Goal: Obtain resource: Download file/media

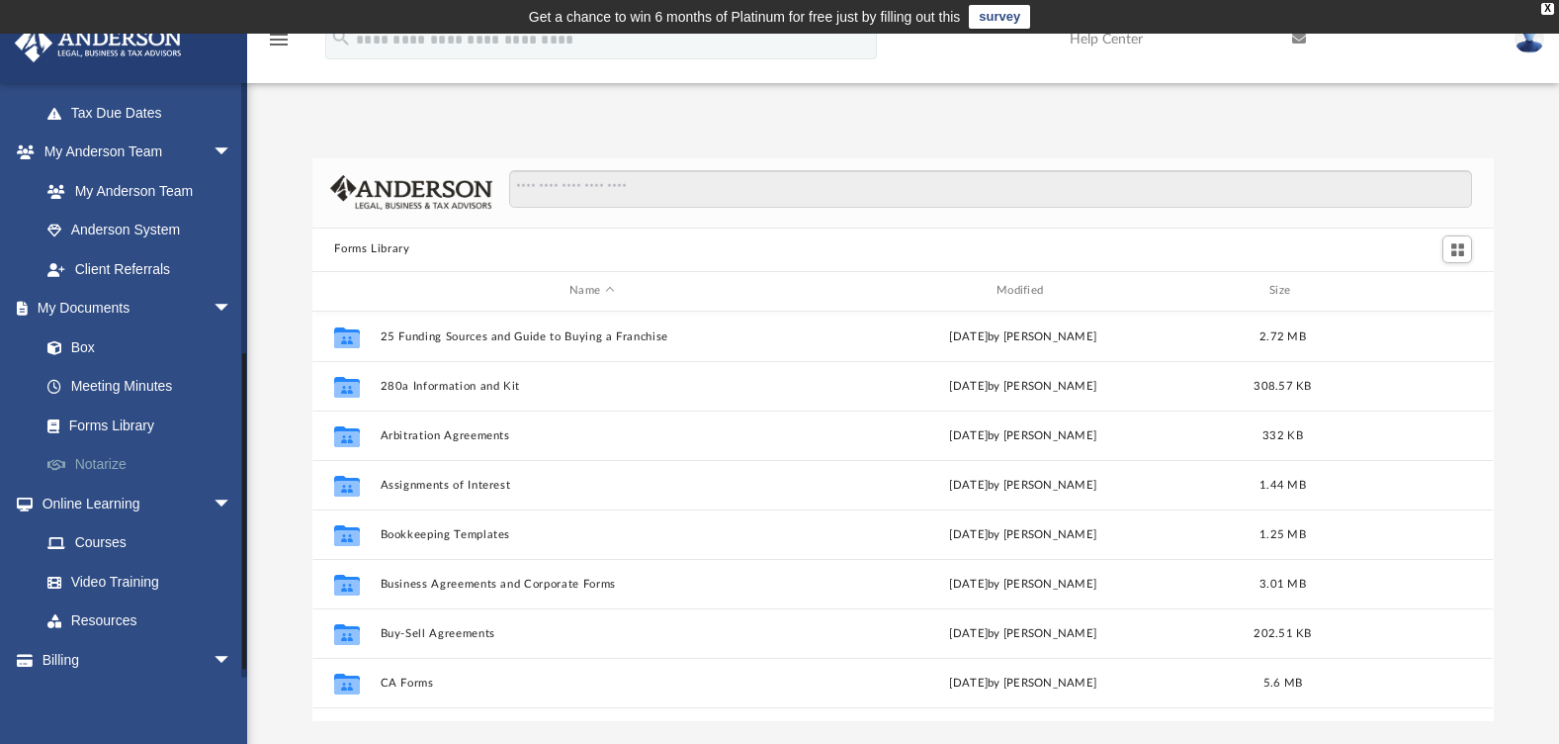
scroll to position [494, 0]
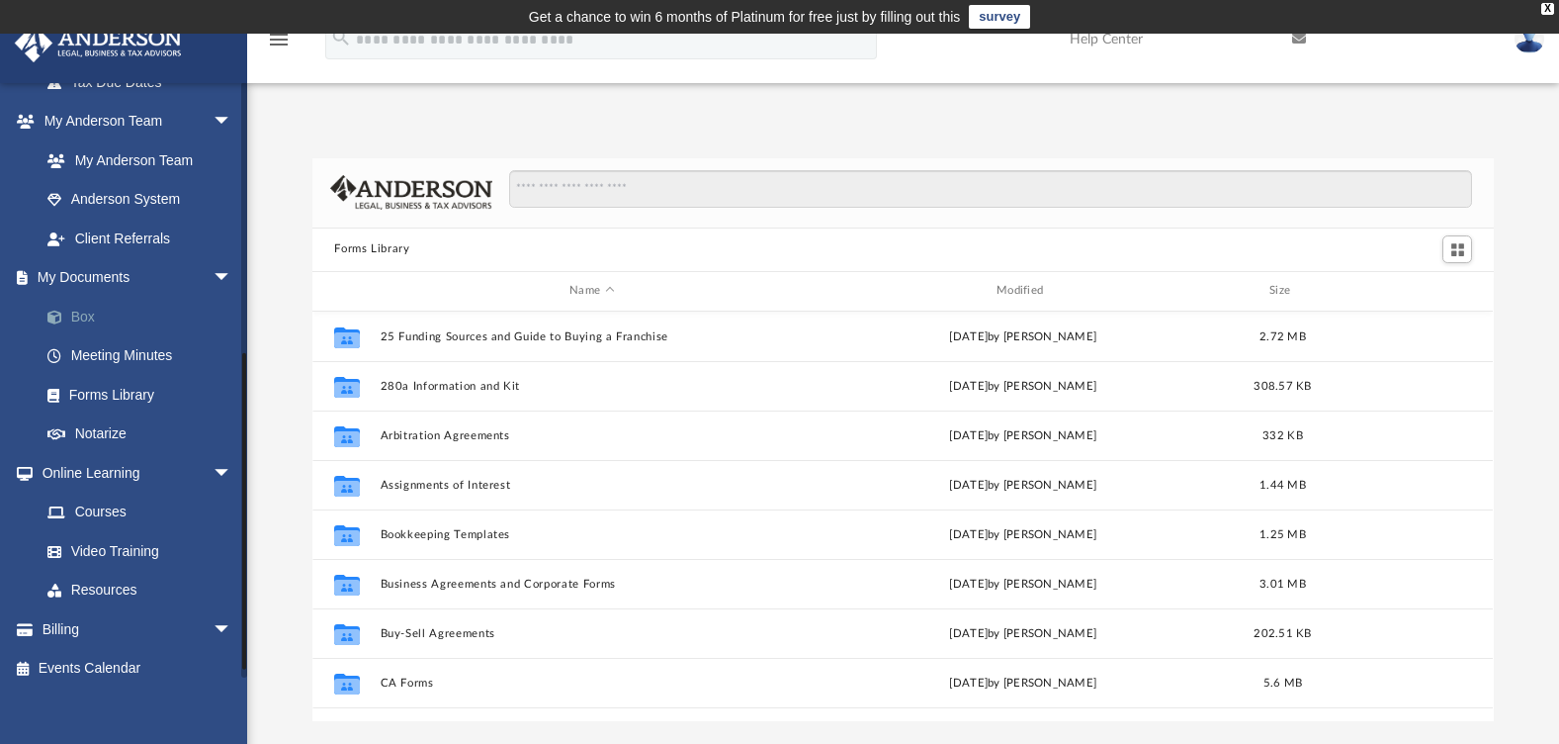
click at [90, 317] on link "Box" at bounding box center [145, 317] width 234 height 40
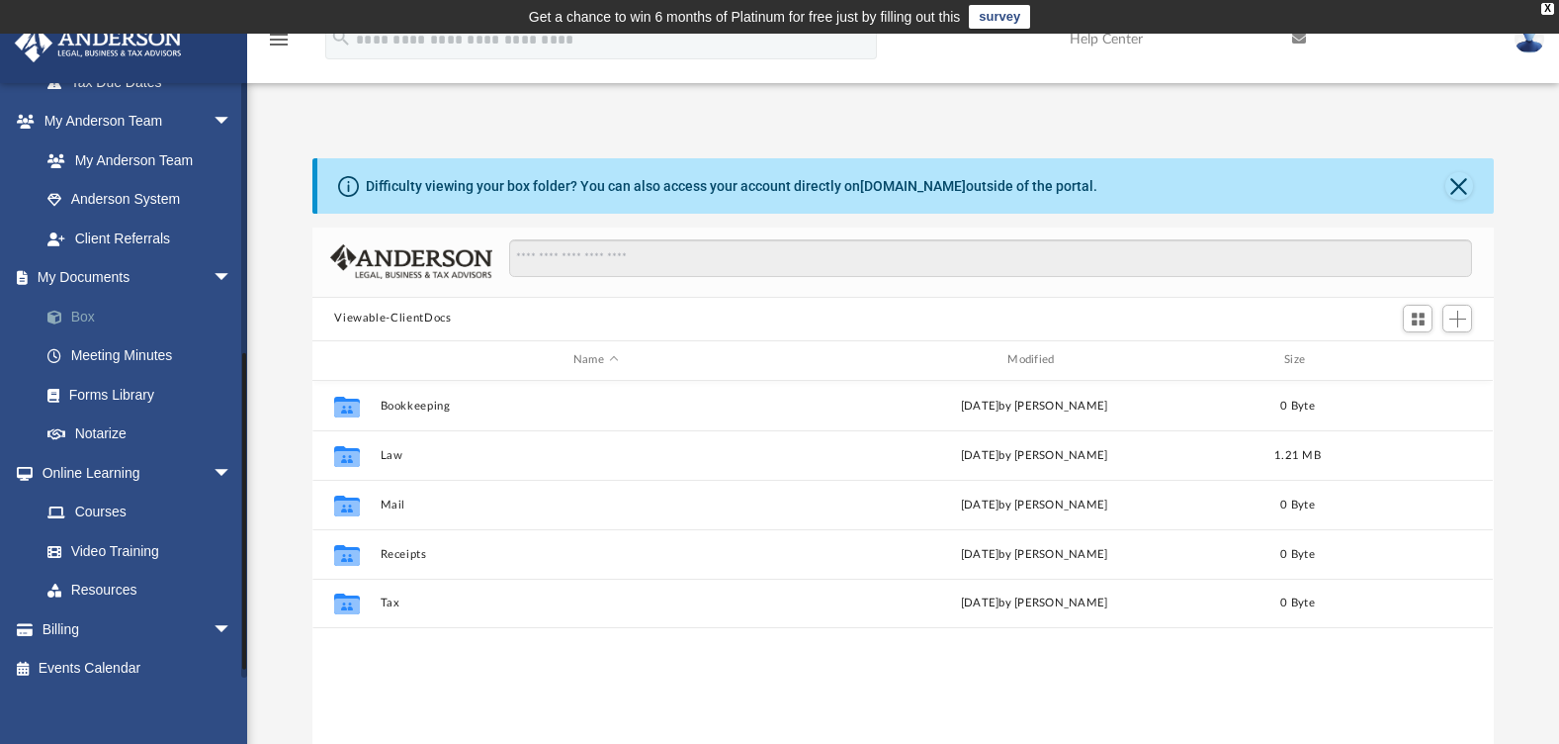
scroll to position [435, 1167]
click at [105, 440] on link "Notarize" at bounding box center [145, 434] width 234 height 40
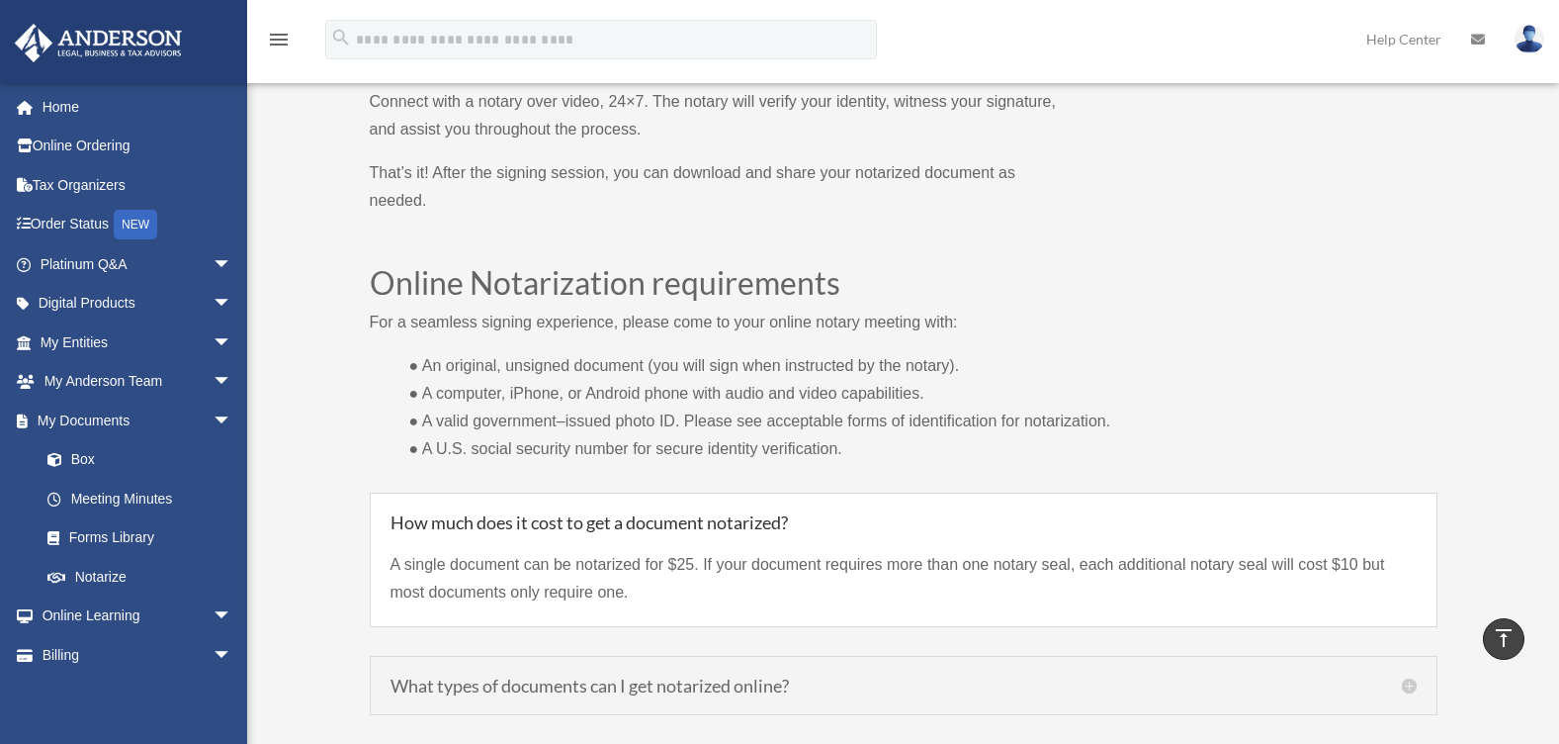
scroll to position [1483, 0]
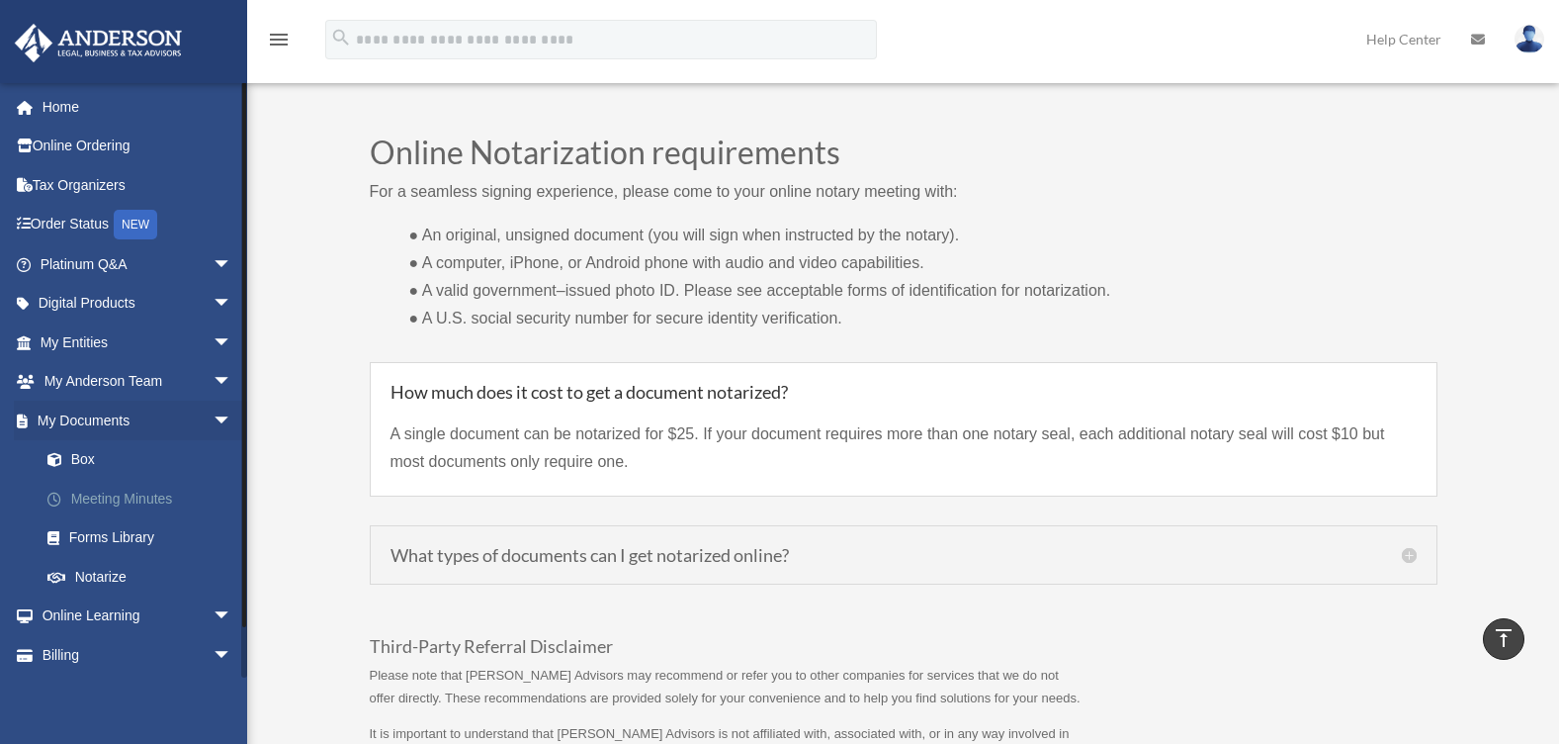
click at [101, 495] on link "Meeting Minutes" at bounding box center [145, 499] width 234 height 40
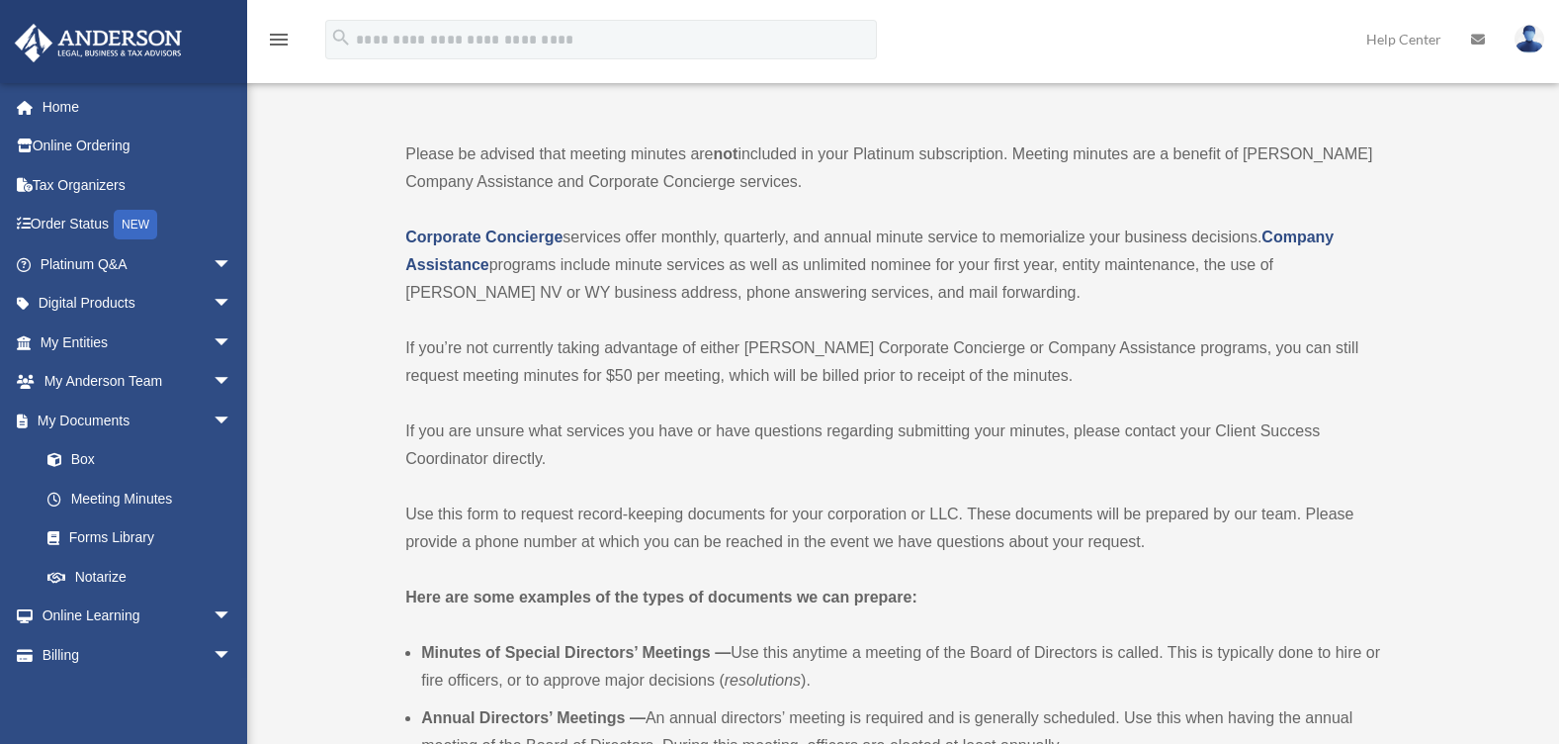
scroll to position [165, 0]
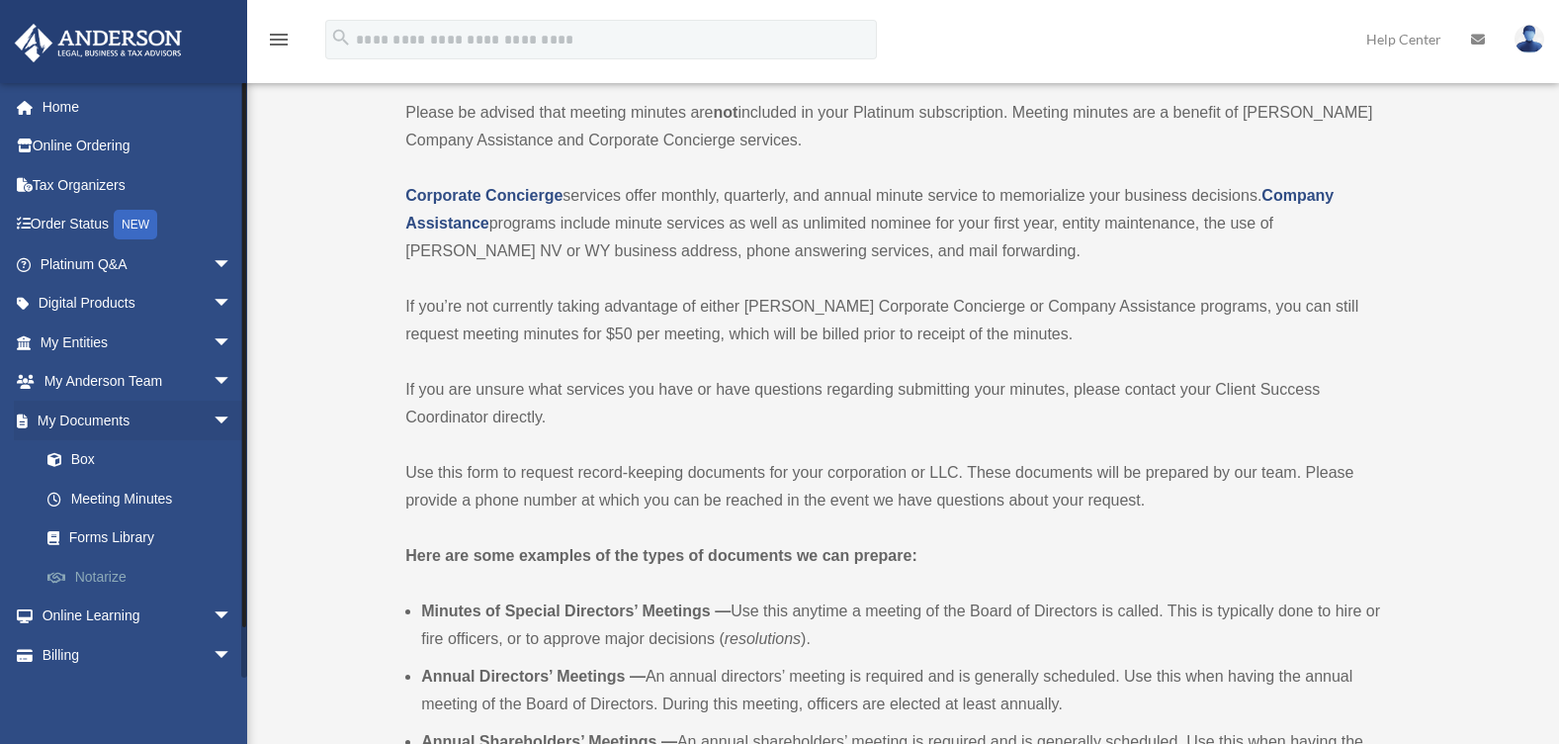
click at [105, 576] on link "Notarize" at bounding box center [145, 577] width 234 height 40
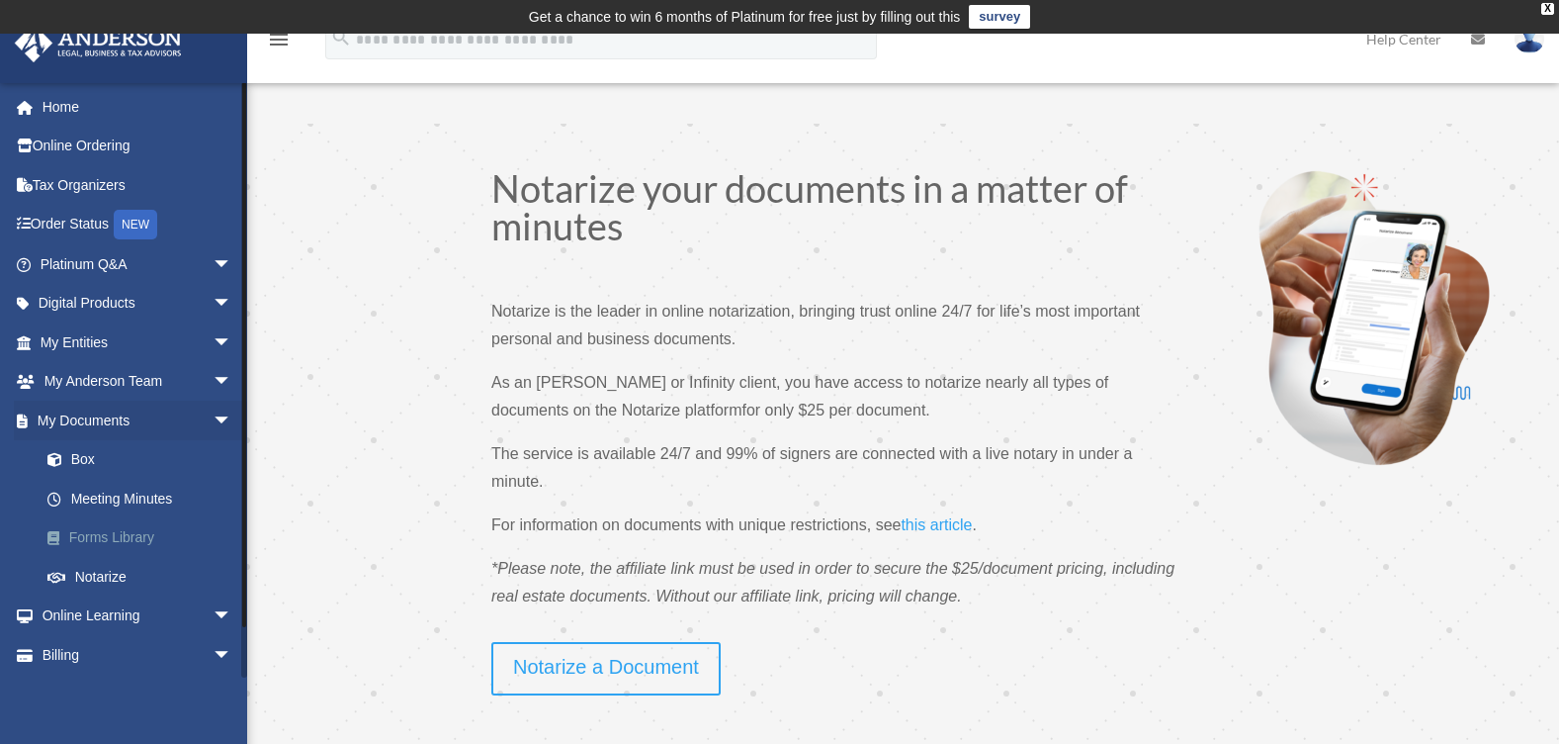
click at [97, 532] on link "Forms Library" at bounding box center [145, 538] width 234 height 40
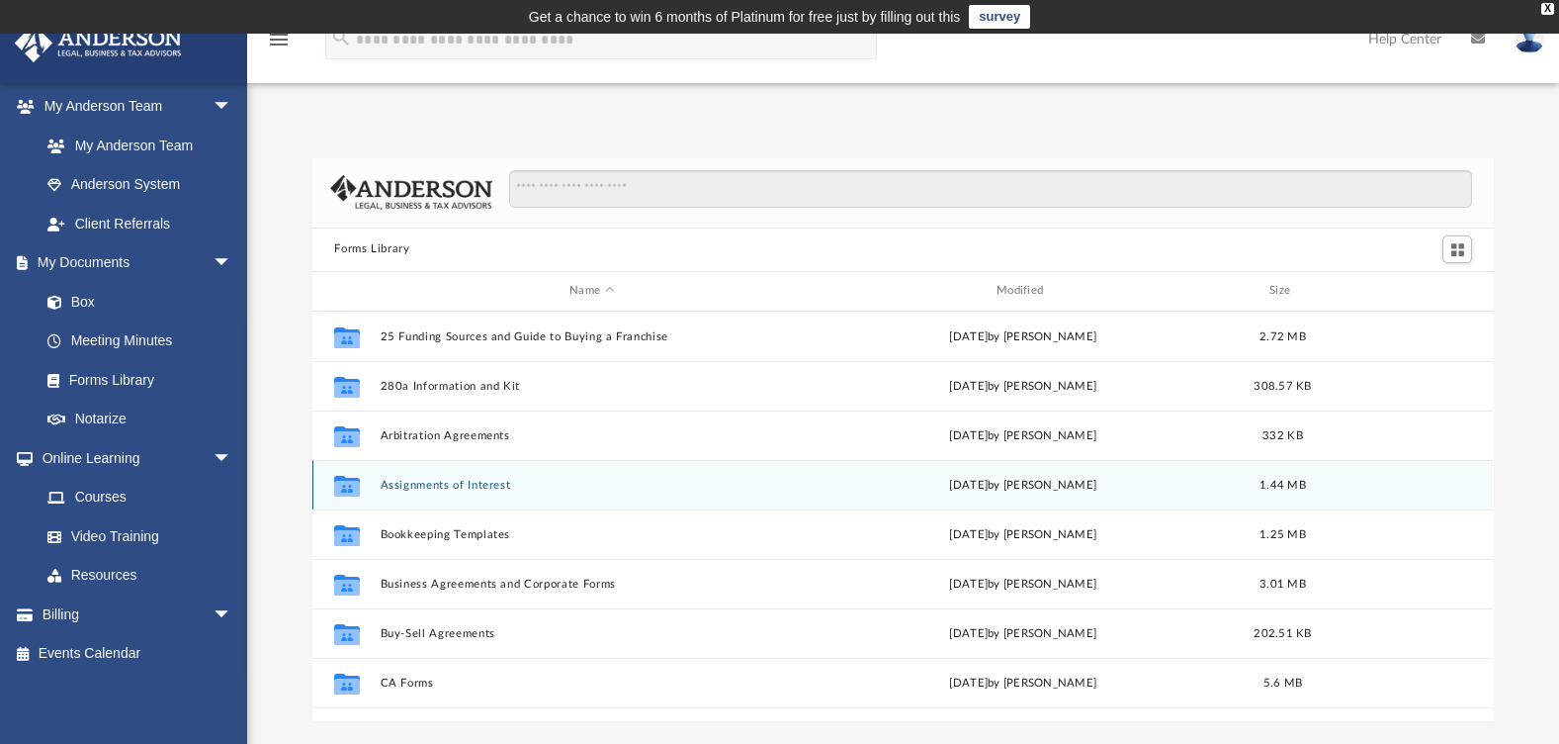
click at [432, 486] on button "Assignments of Interest" at bounding box center [592, 485] width 423 height 13
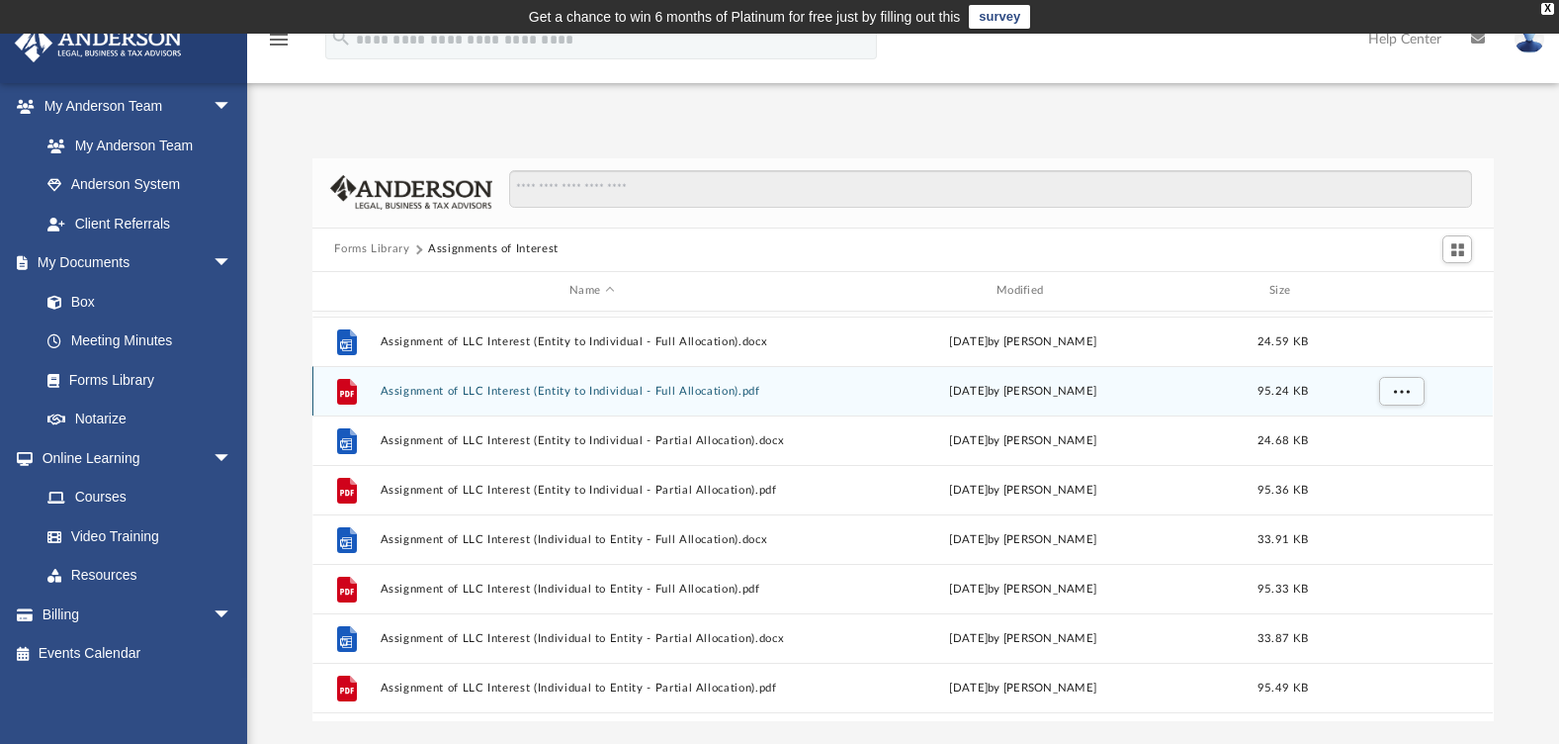
scroll to position [329, 0]
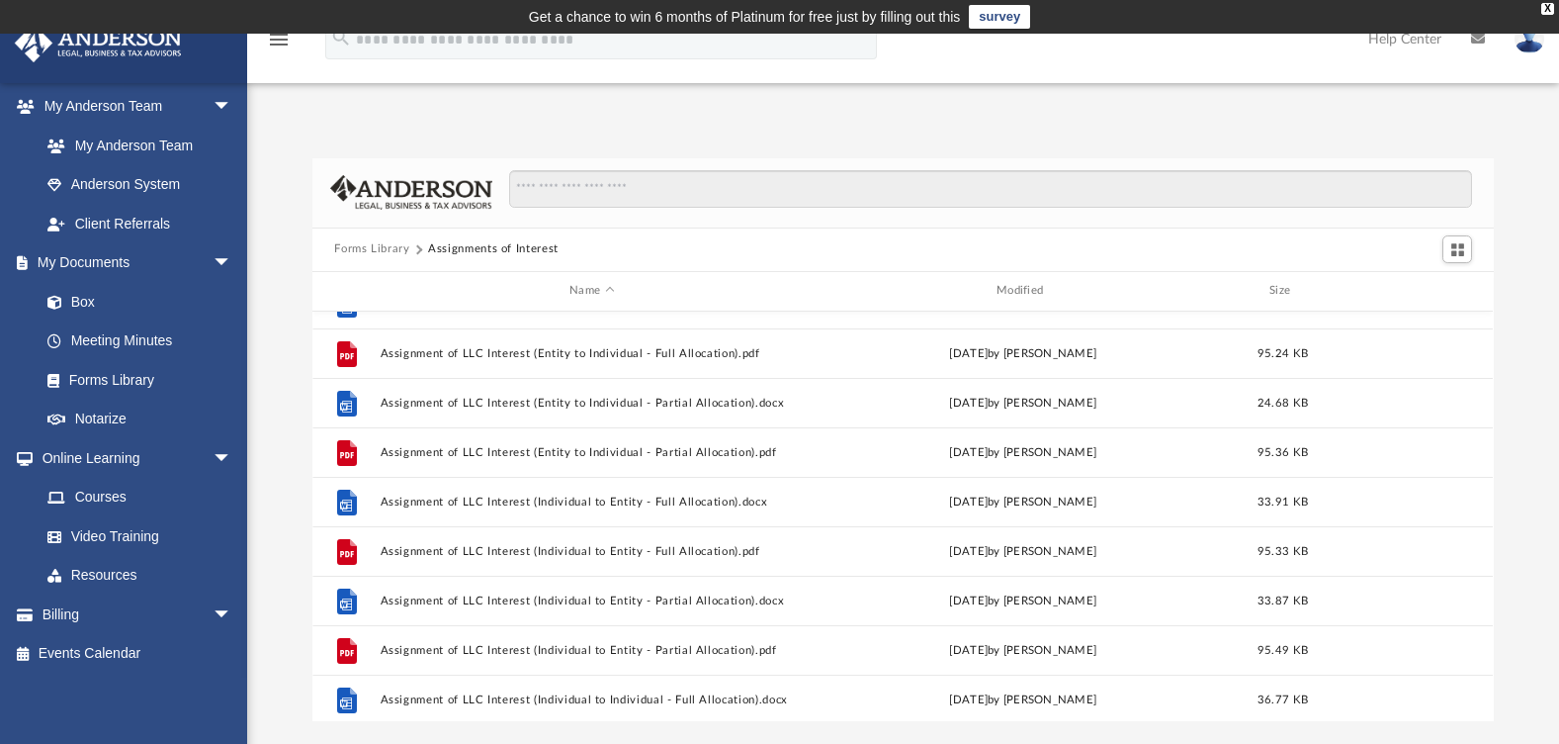
click at [383, 250] on button "Forms Library" at bounding box center [371, 249] width 75 height 18
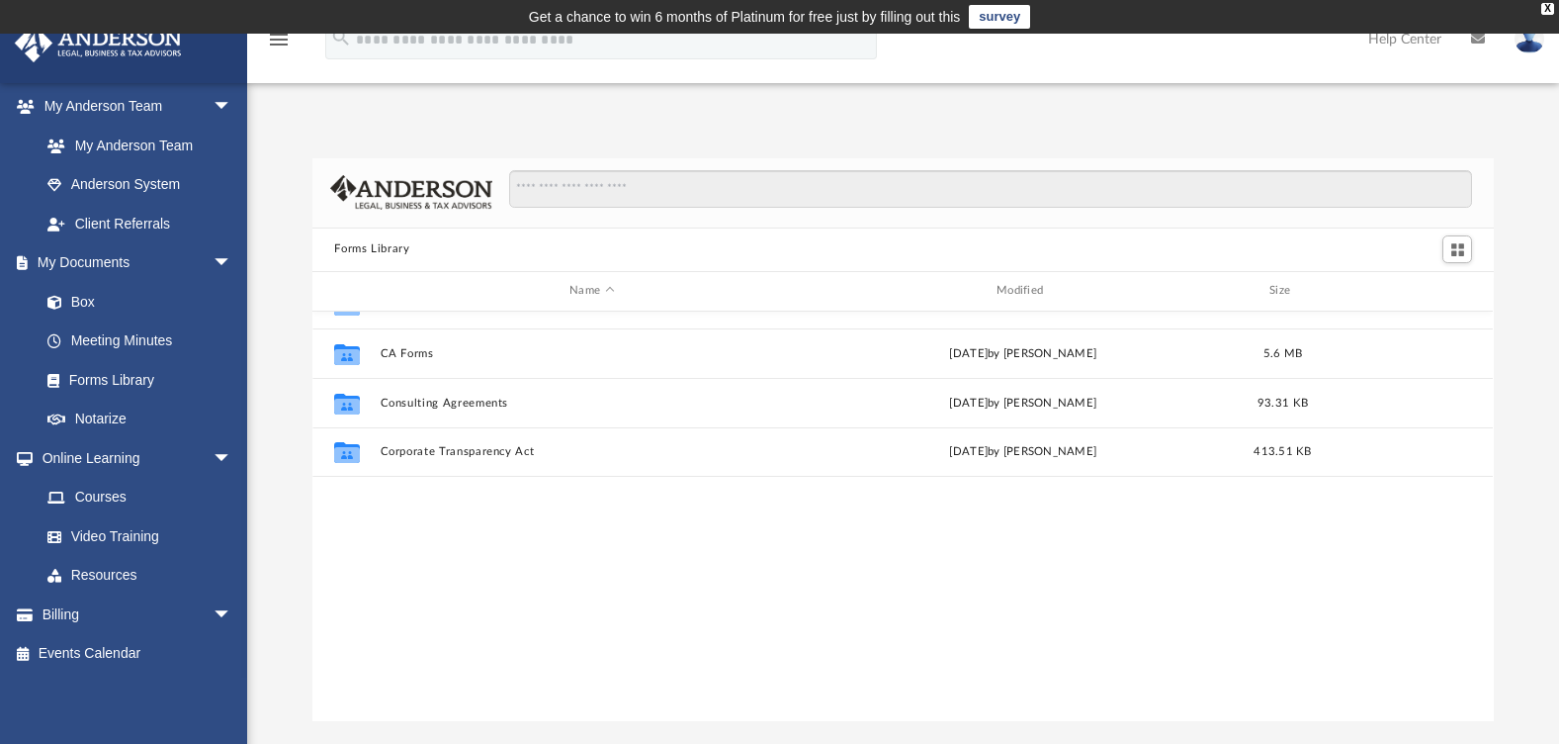
scroll to position [0, 0]
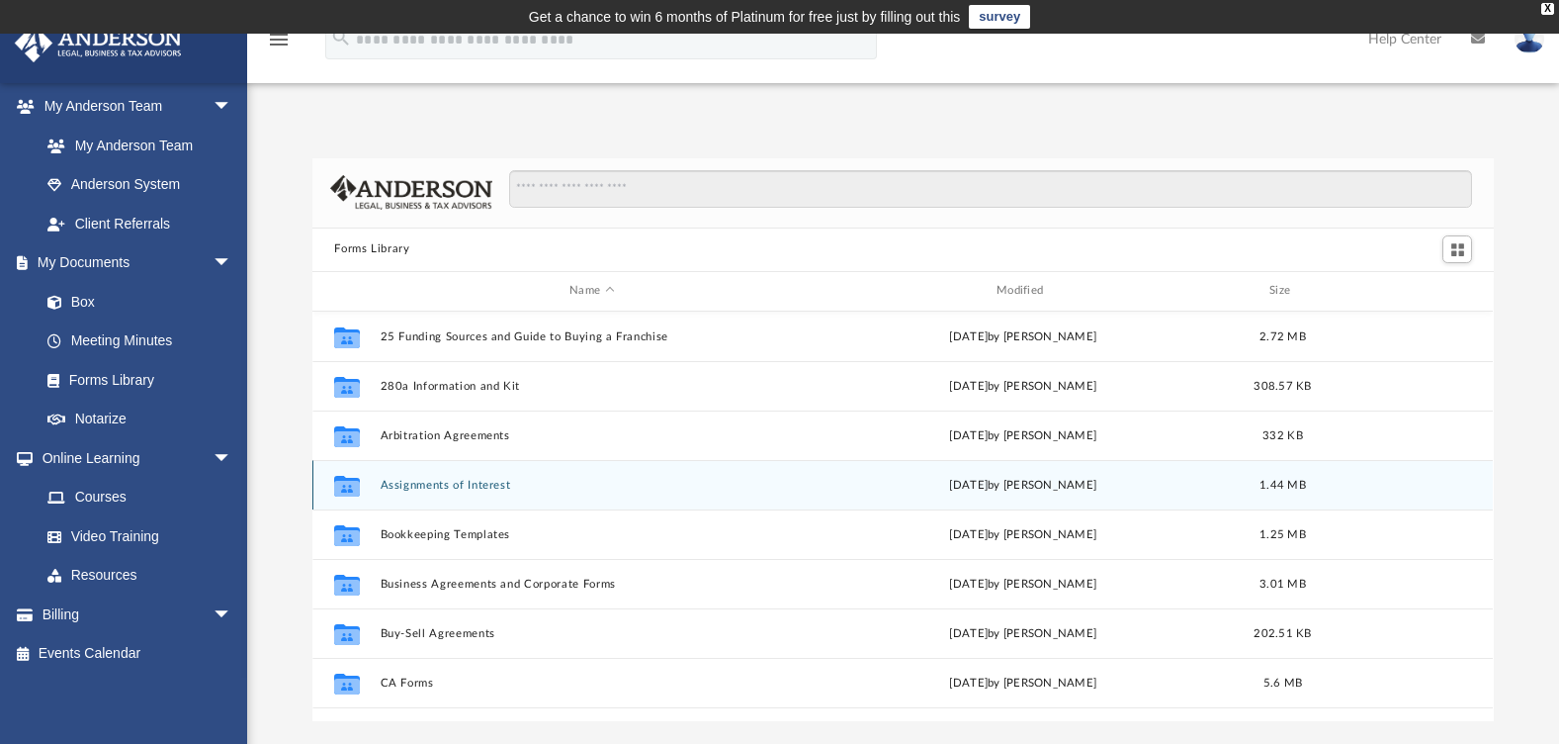
click at [485, 486] on button "Assignments of Interest" at bounding box center [592, 485] width 423 height 13
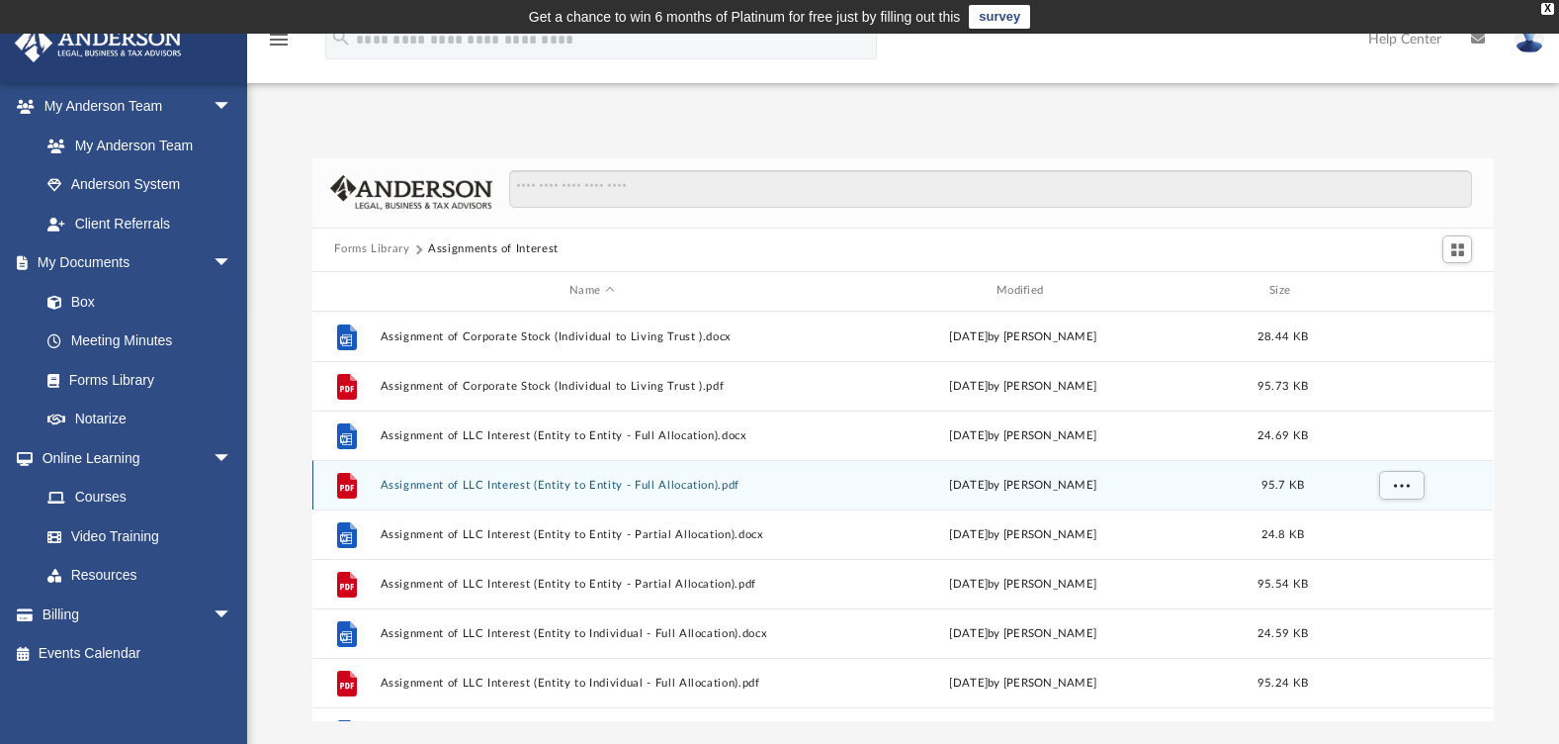
click at [421, 486] on button "Assignment of LLC Interest (Entity to Entity - Full Allocation).pdf" at bounding box center [592, 485] width 423 height 13
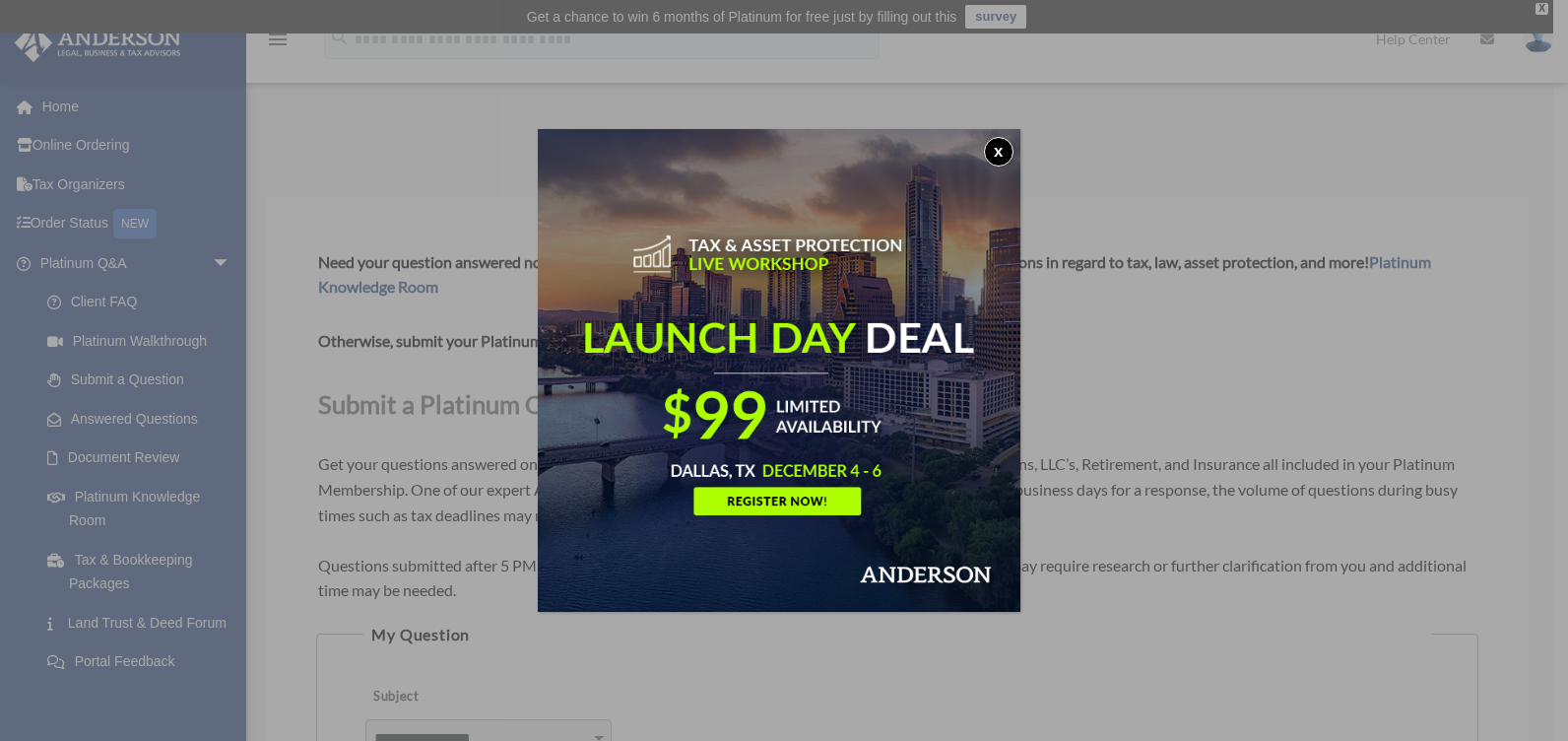
click at [995, 152] on button "x" at bounding box center [999, 151] width 30 height 30
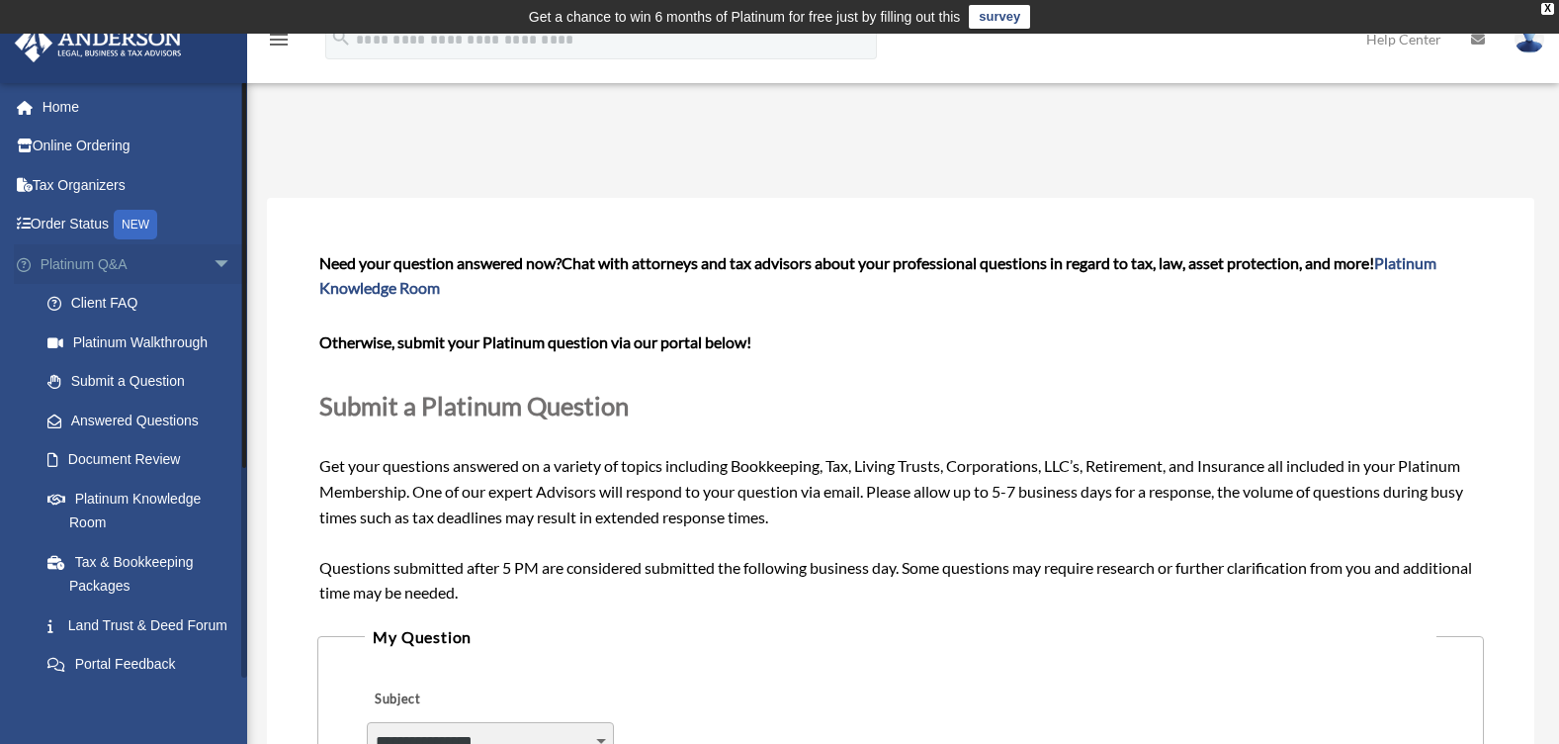
click at [213, 257] on span "arrow_drop_down" at bounding box center [233, 264] width 40 height 41
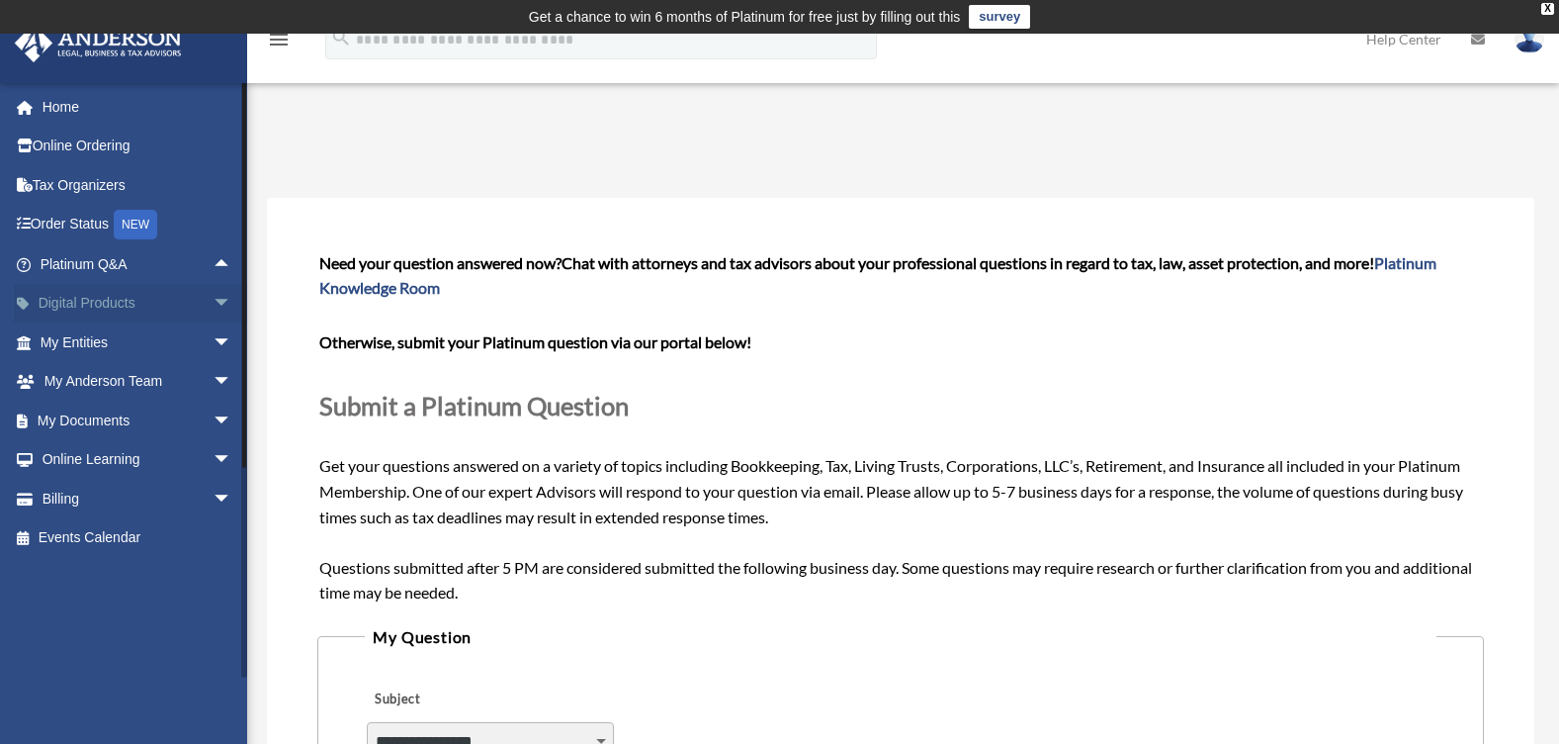
click at [213, 297] on span "arrow_drop_down" at bounding box center [233, 304] width 40 height 41
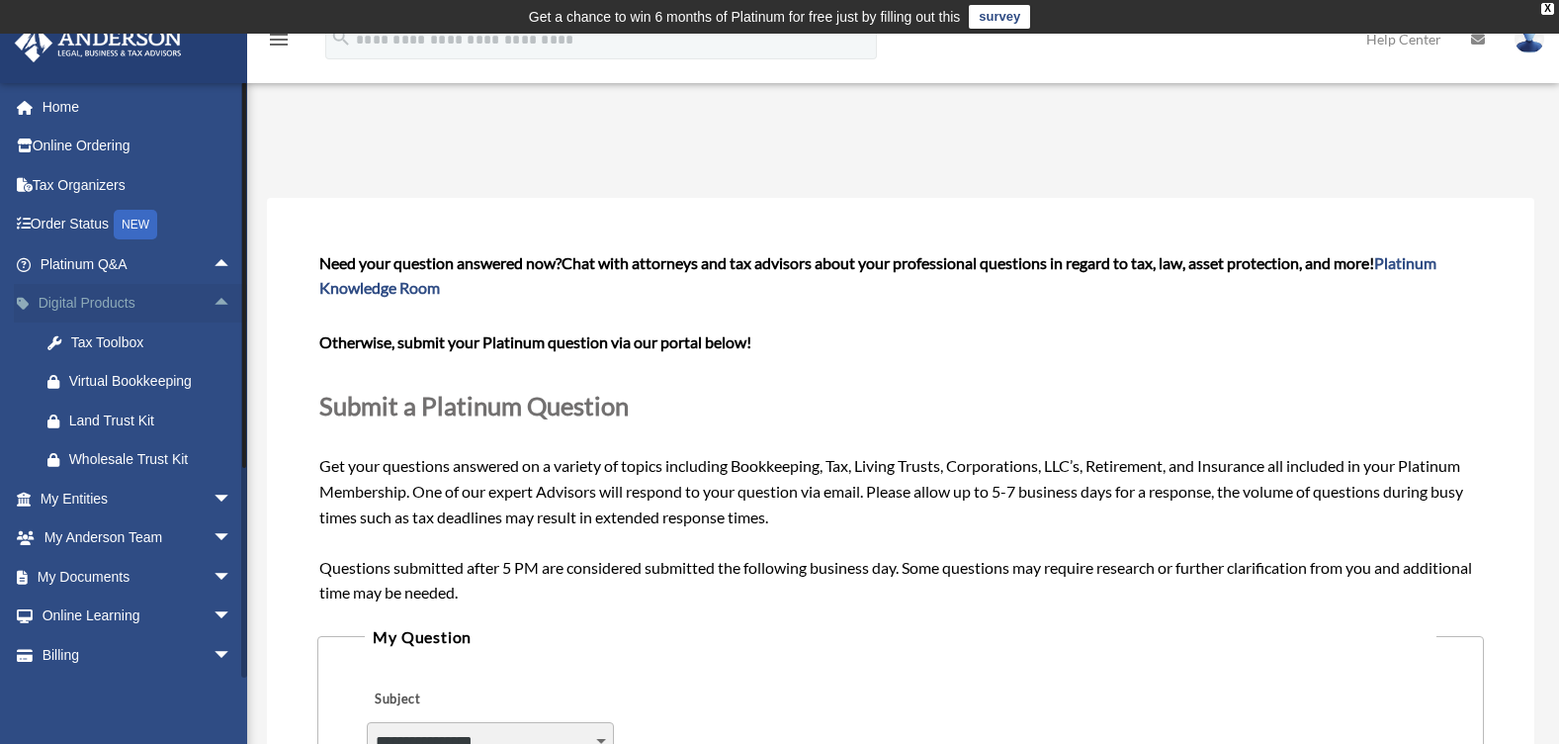
click at [213, 297] on span "arrow_drop_up" at bounding box center [233, 304] width 40 height 41
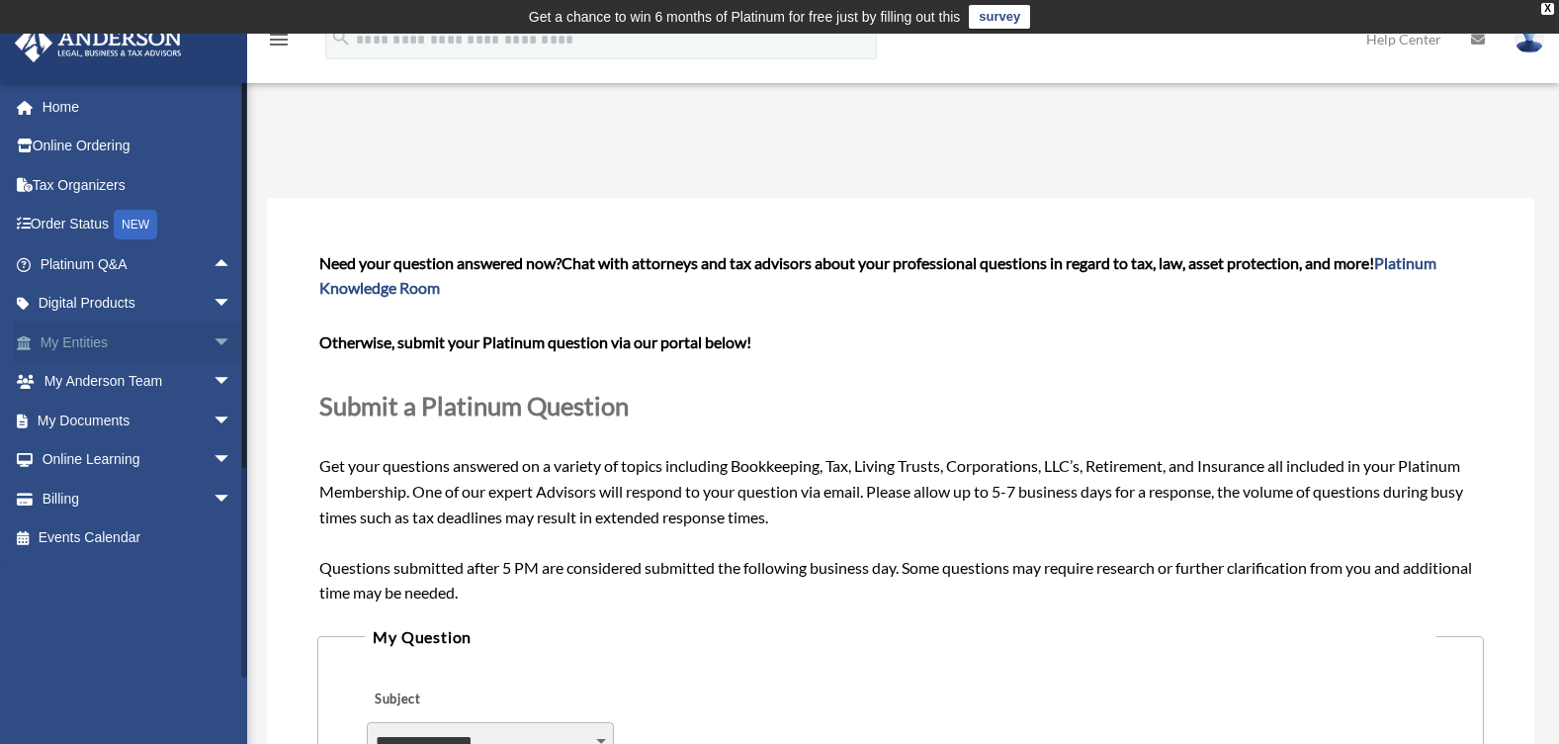
click at [213, 341] on span "arrow_drop_down" at bounding box center [233, 342] width 40 height 41
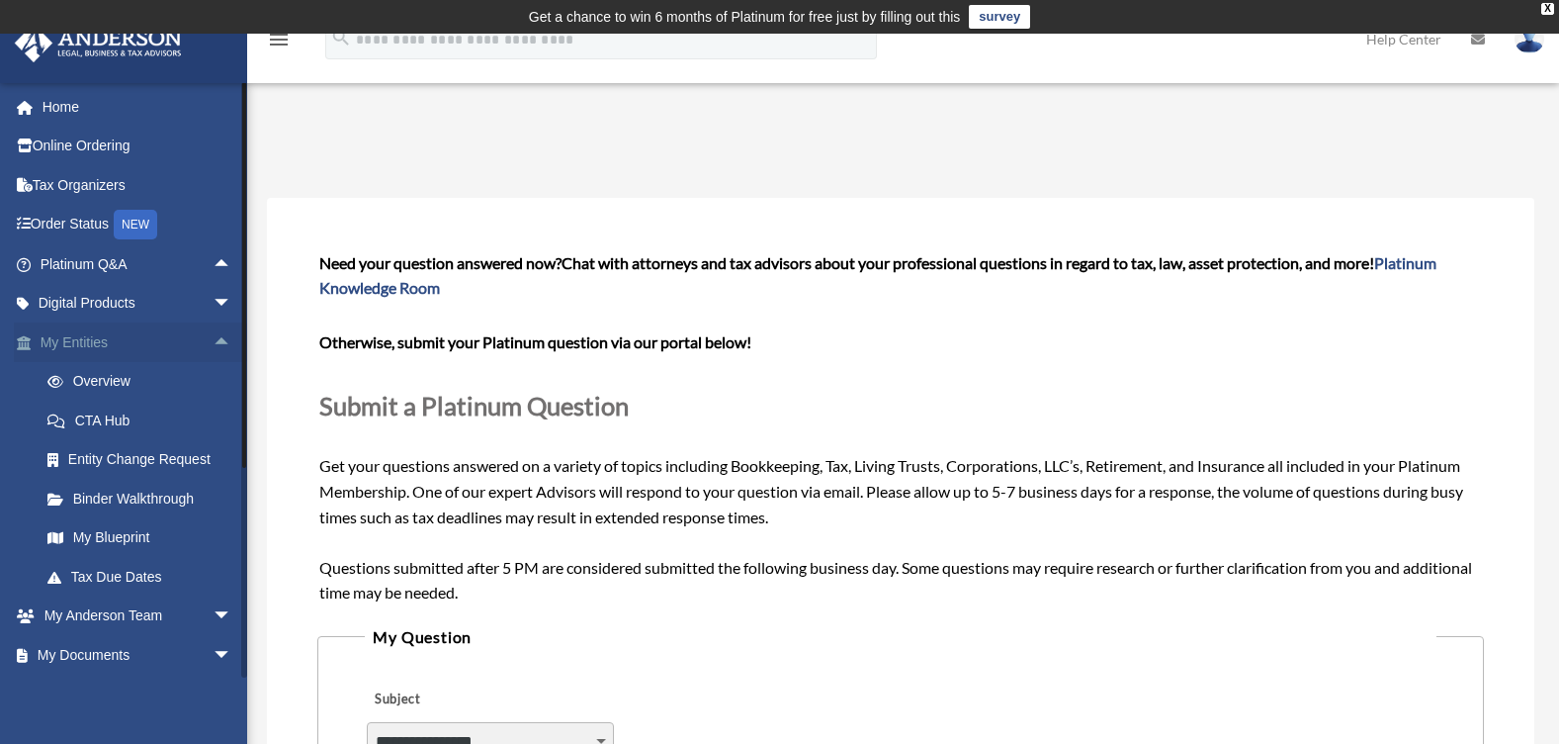
click at [213, 341] on span "arrow_drop_up" at bounding box center [233, 342] width 40 height 41
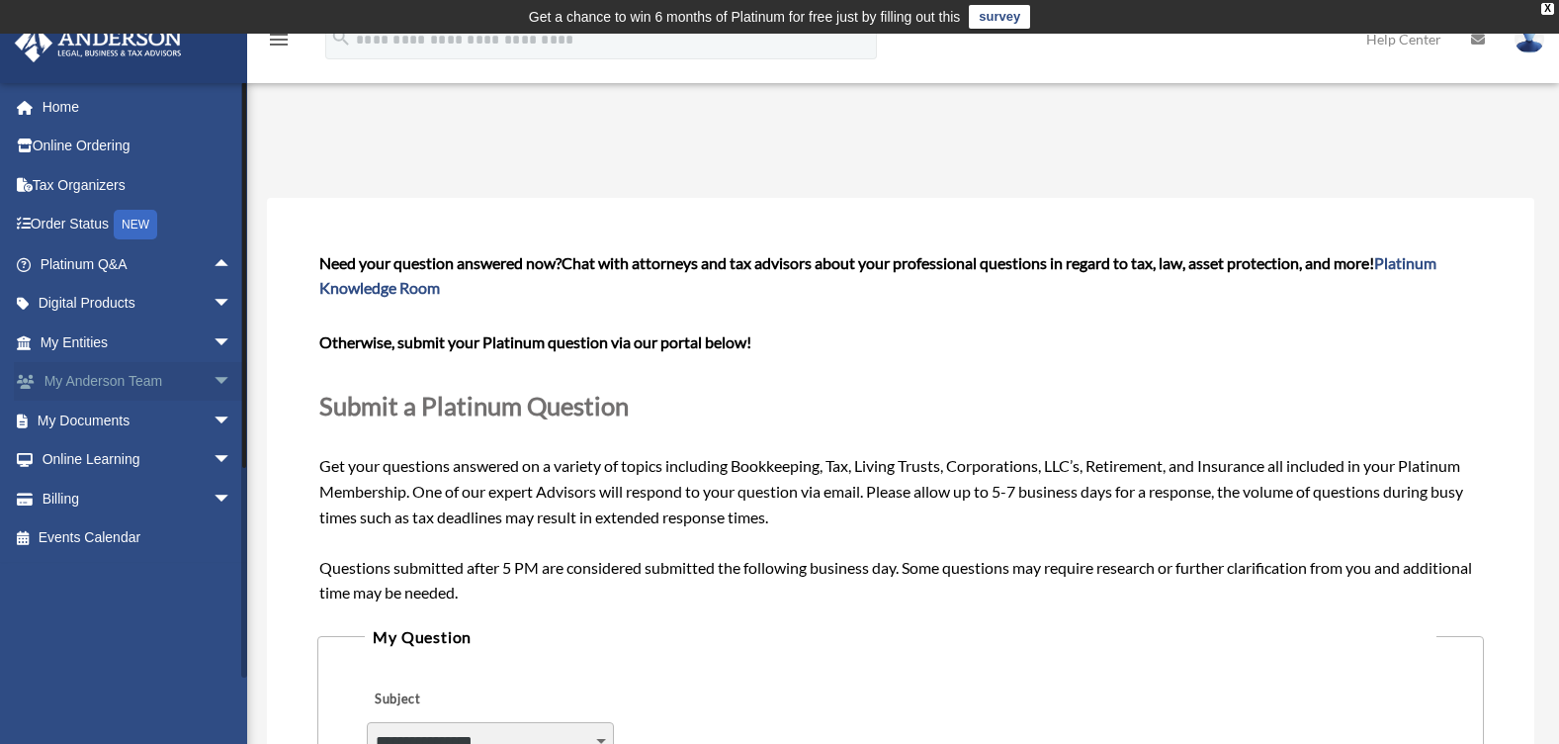
click at [213, 380] on span "arrow_drop_down" at bounding box center [233, 382] width 40 height 41
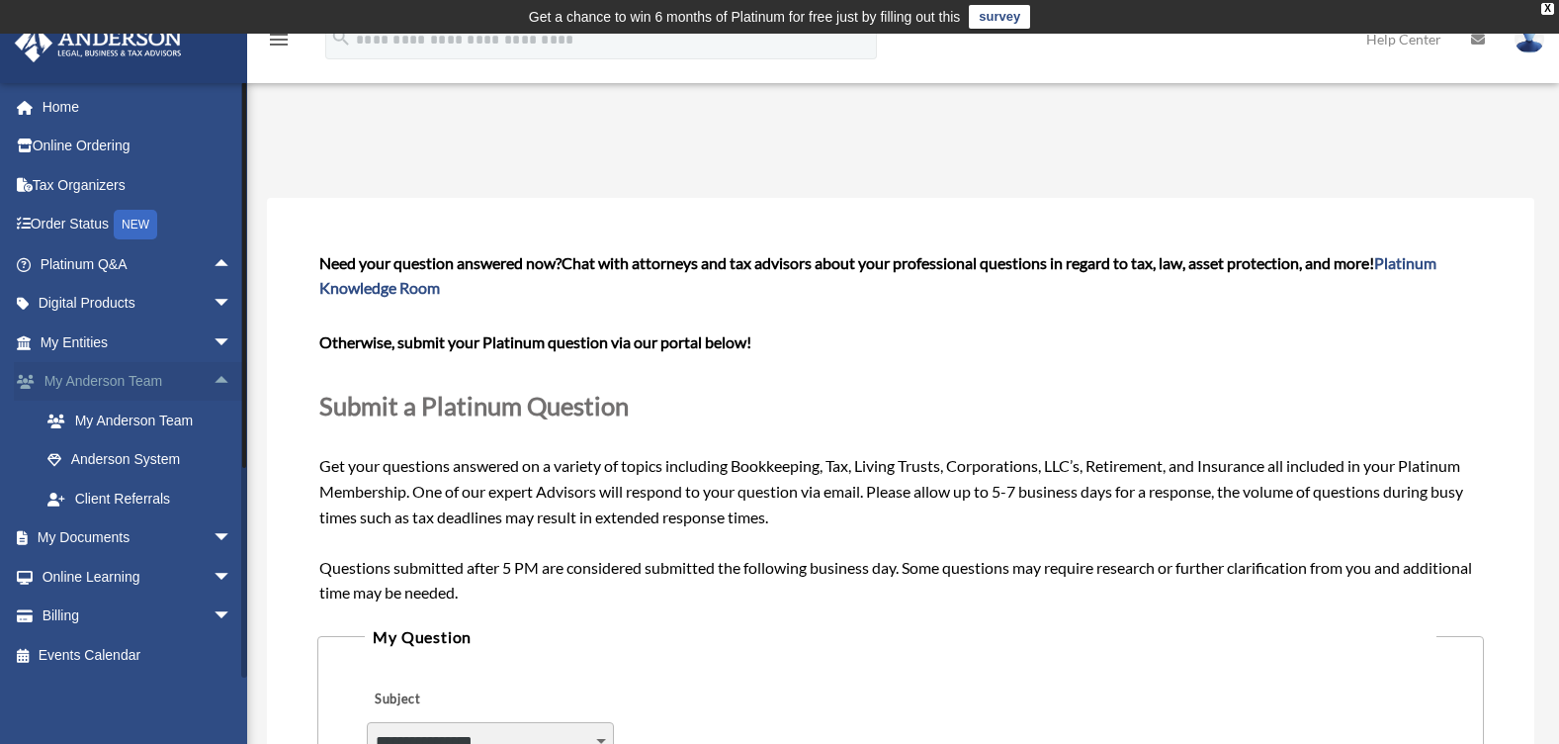
click at [213, 380] on span "arrow_drop_up" at bounding box center [233, 382] width 40 height 41
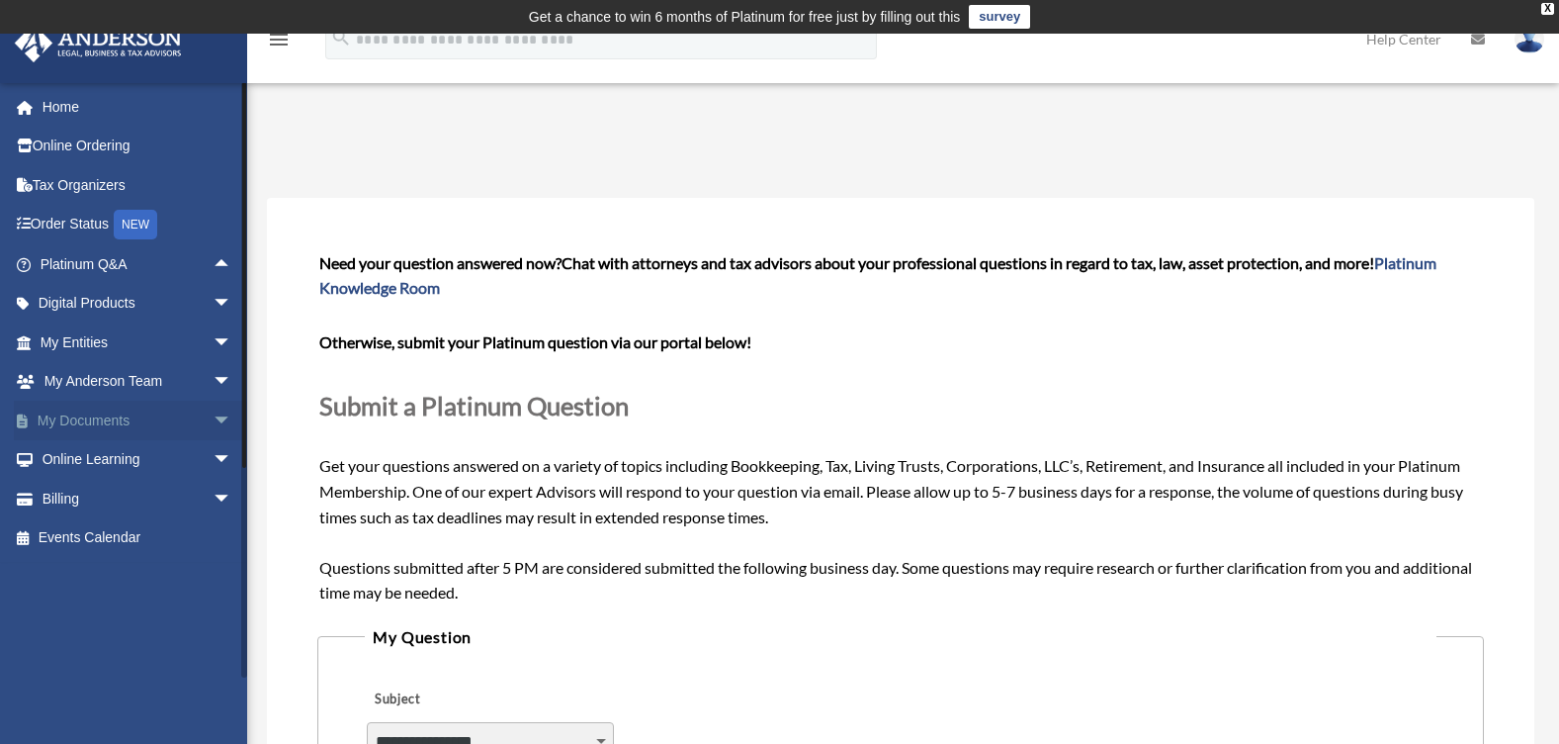
click at [213, 417] on span "arrow_drop_down" at bounding box center [233, 420] width 40 height 41
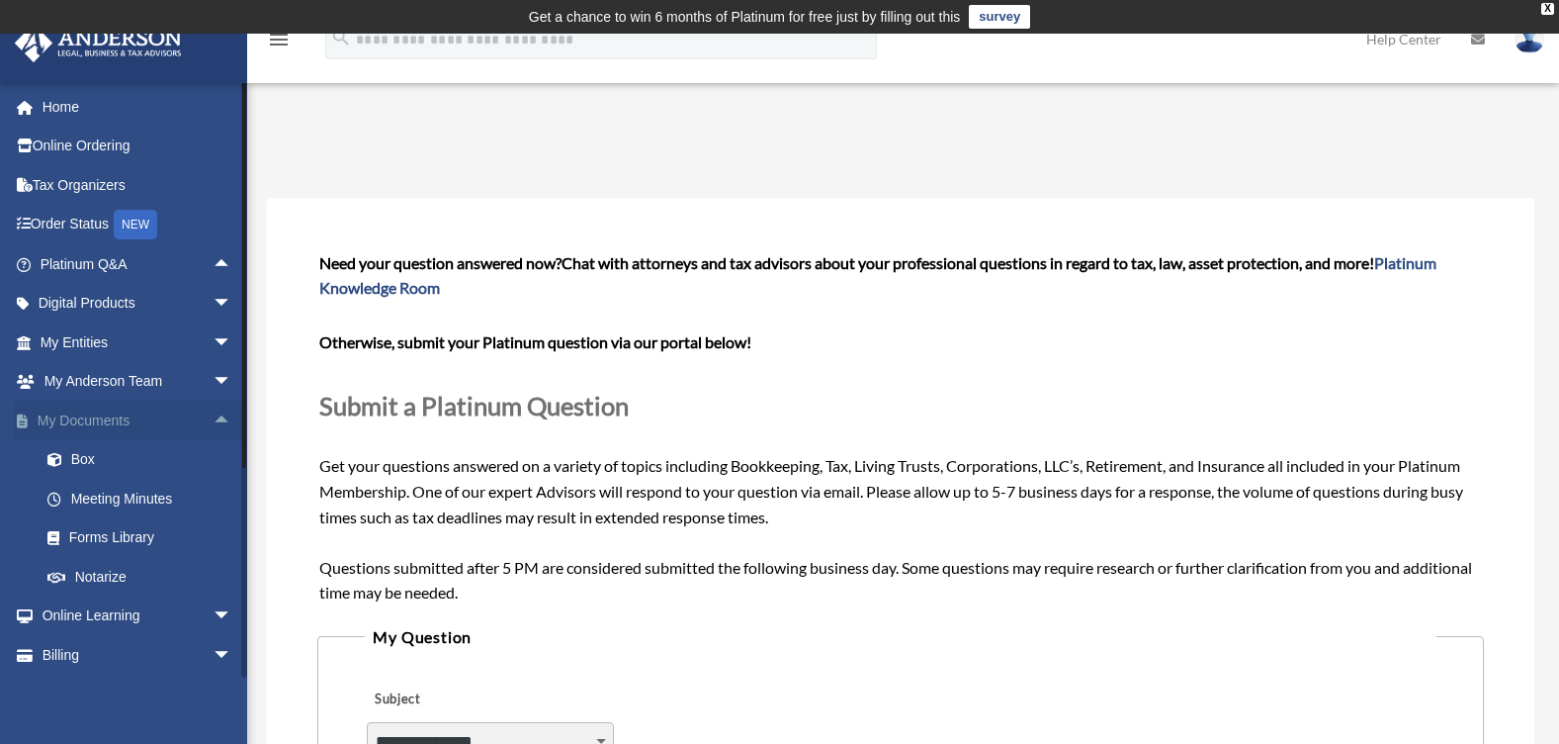
click at [213, 417] on span "arrow_drop_up" at bounding box center [233, 420] width 40 height 41
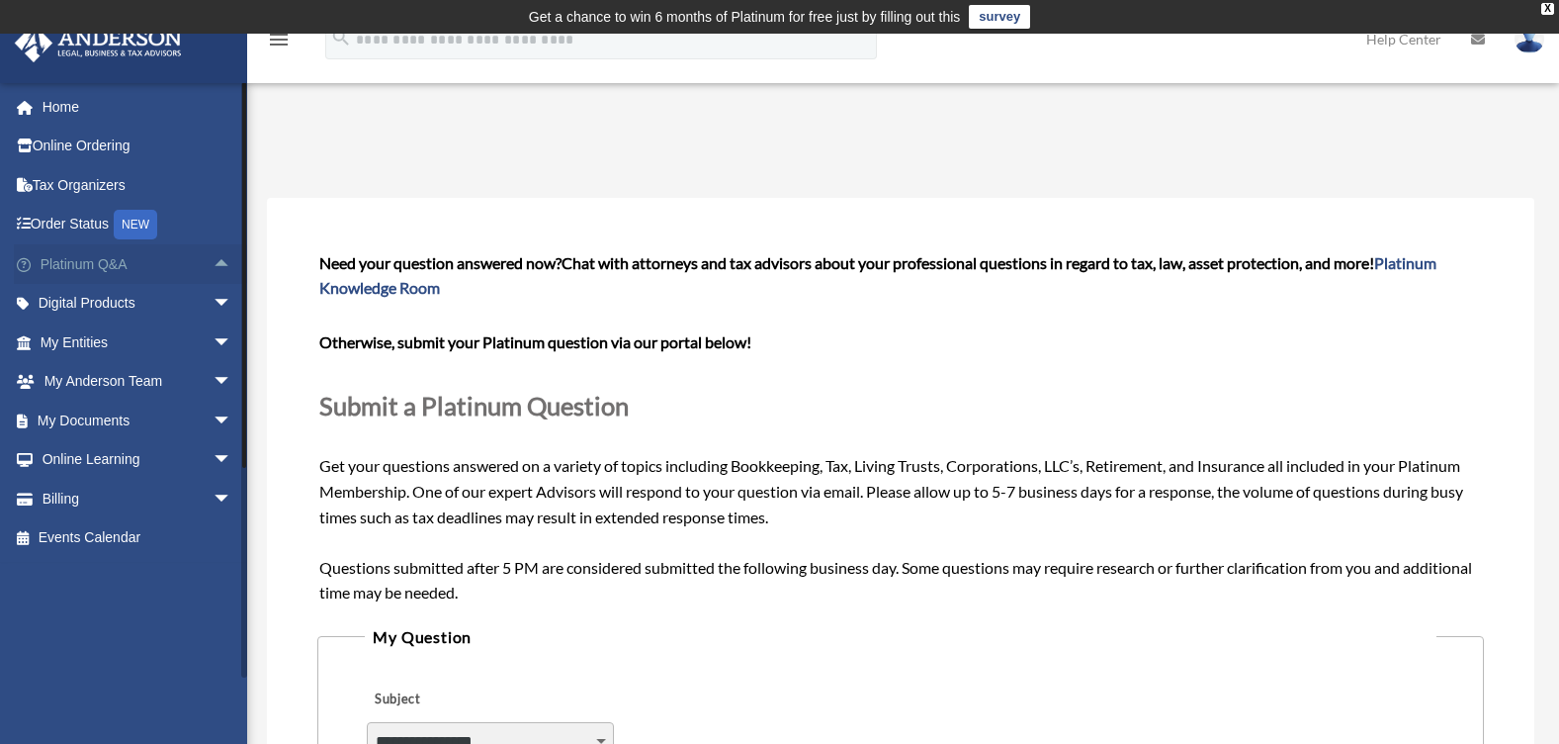
click at [213, 267] on span "arrow_drop_up" at bounding box center [233, 264] width 40 height 41
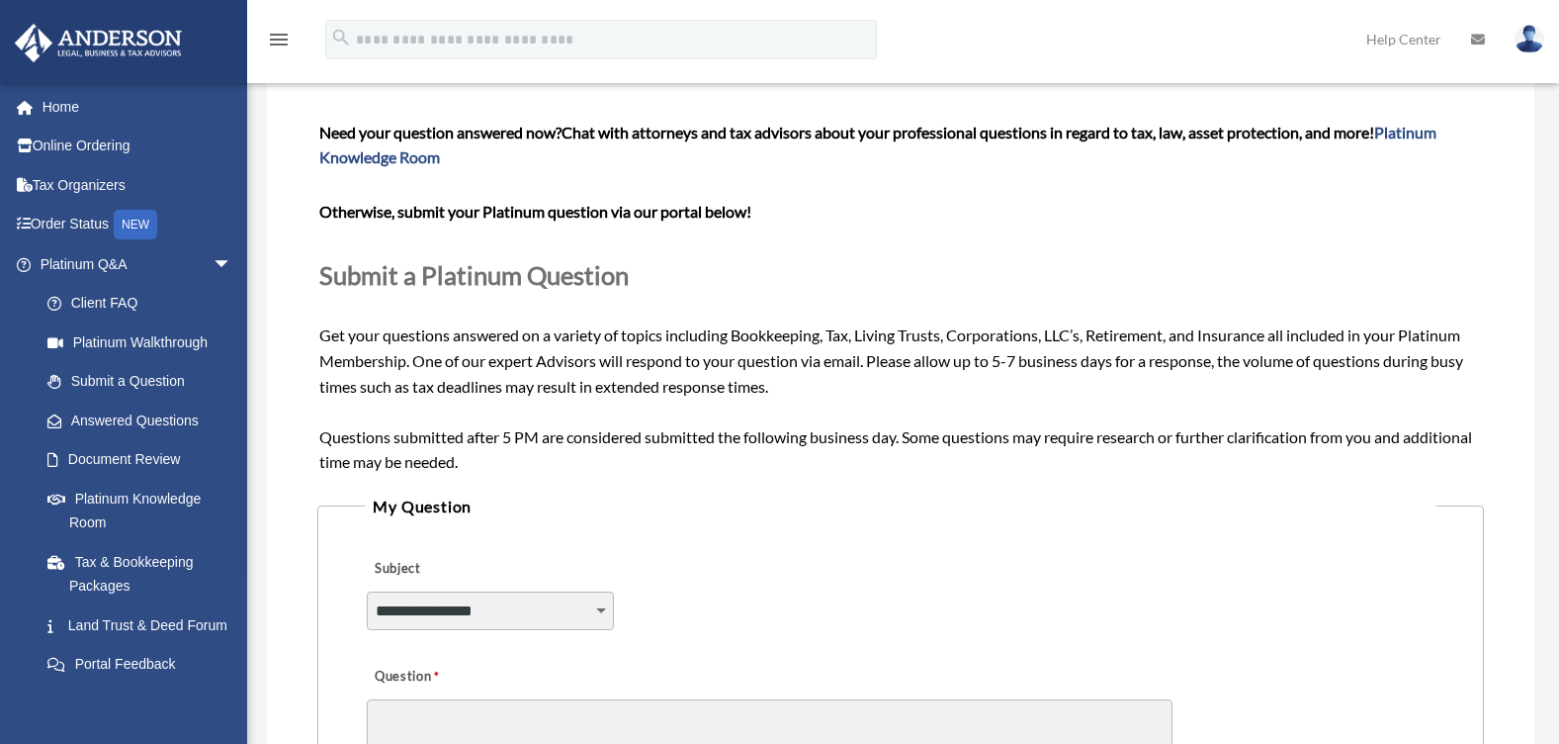
scroll to position [165, 0]
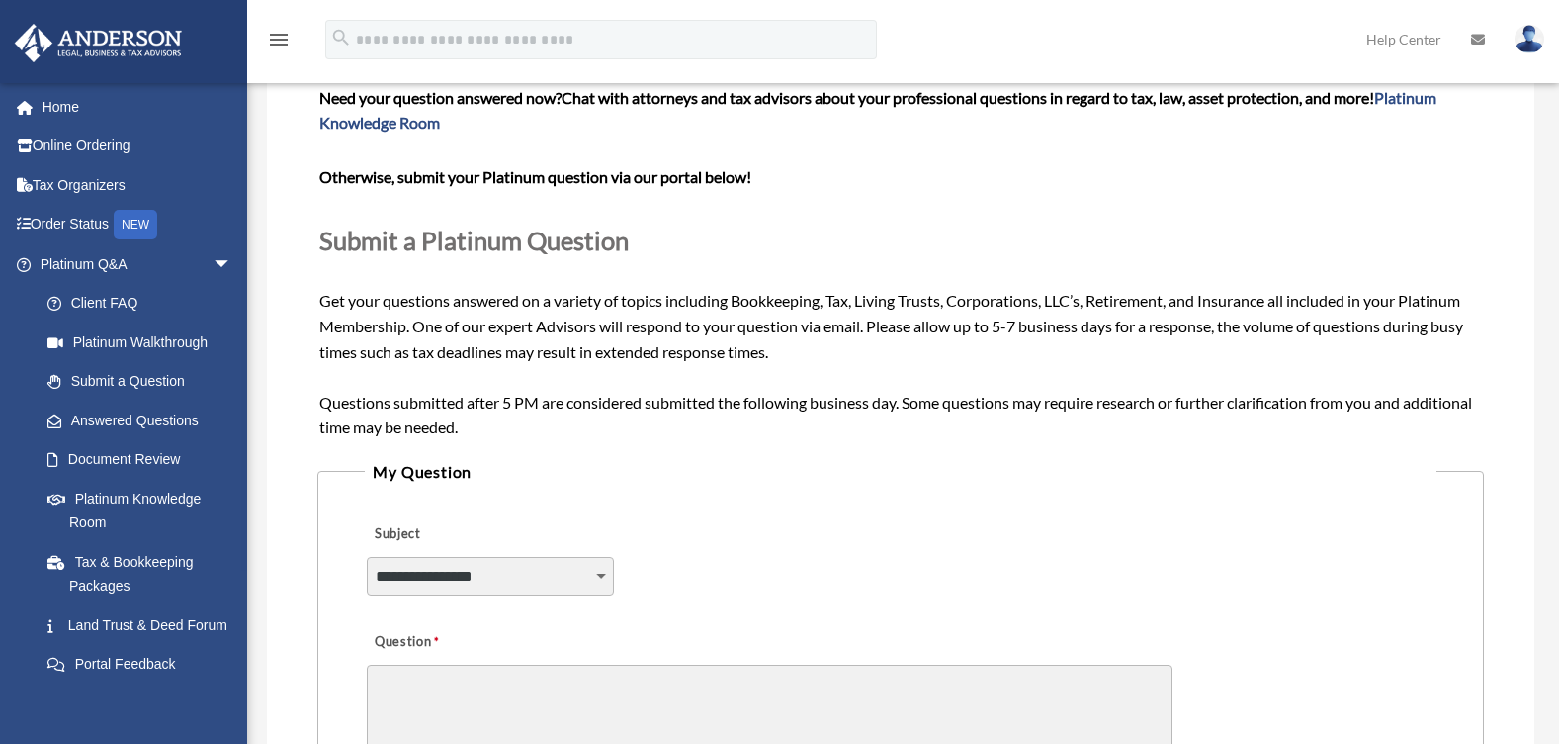
click at [593, 585] on select "**********" at bounding box center [490, 576] width 247 height 38
drag, startPoint x: 674, startPoint y: 248, endPoint x: 682, endPoint y: 235, distance: 15.1
click at [674, 247] on p "Submit a Platinum Question" at bounding box center [900, 241] width 1162 height 44
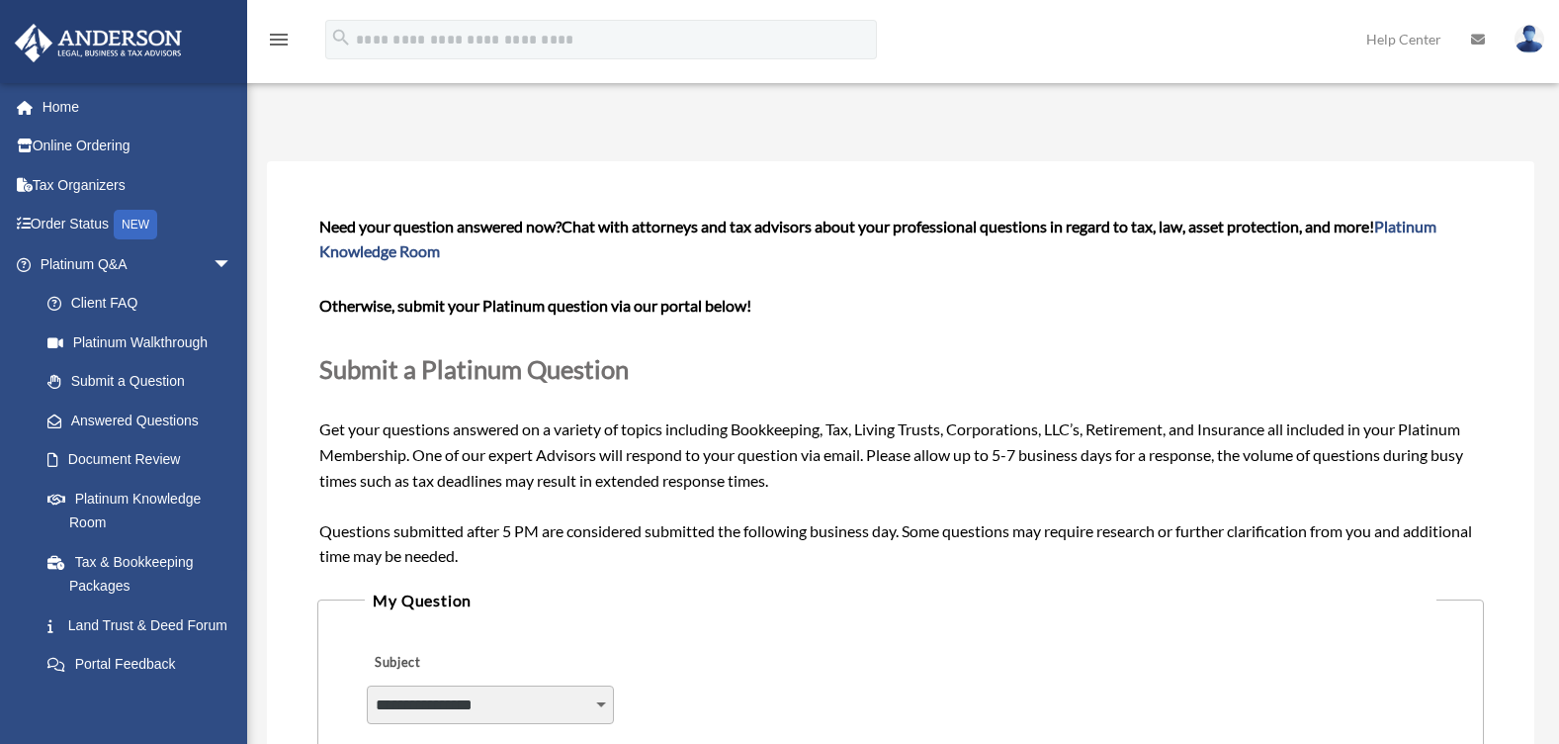
scroll to position [0, 0]
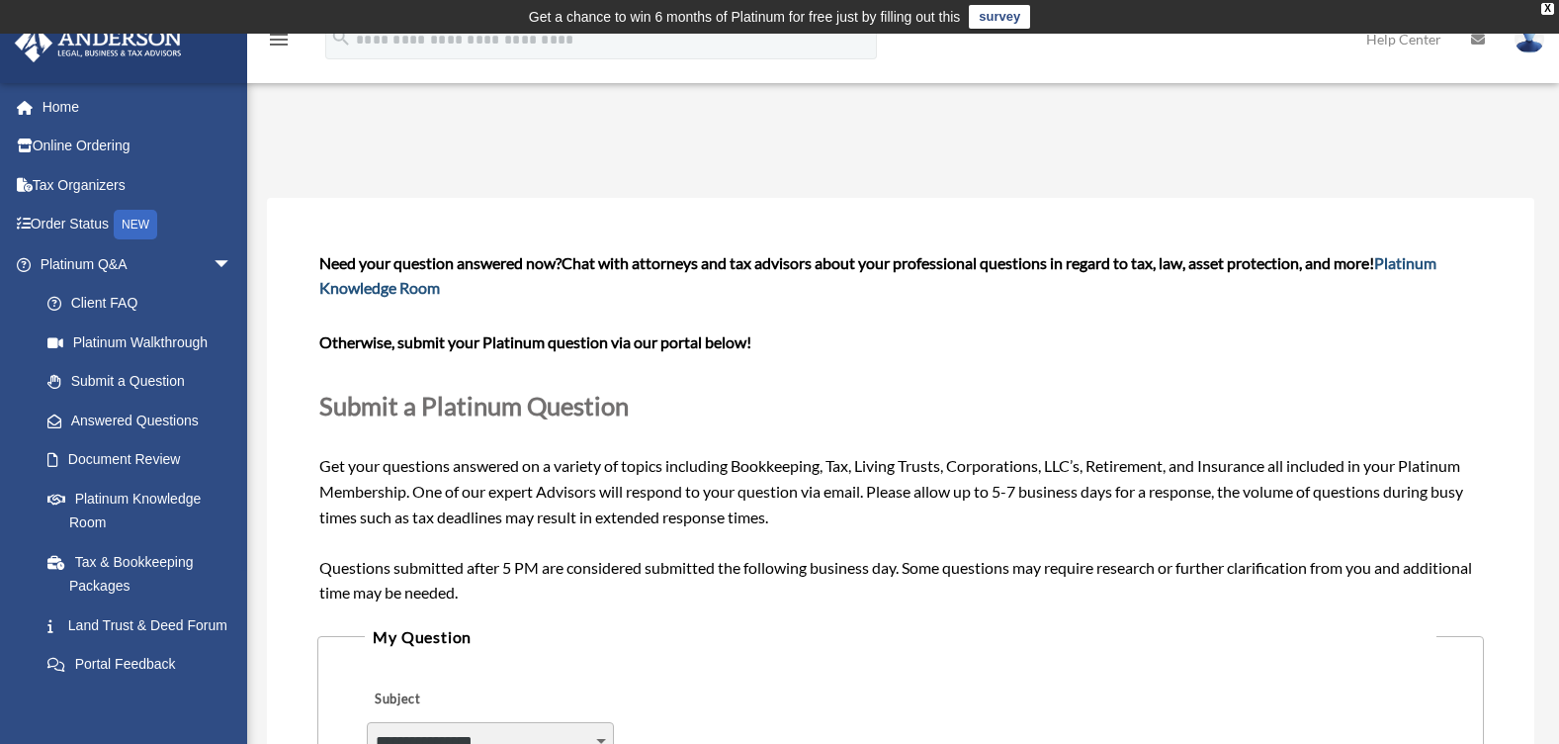
click at [394, 284] on link "Platinum Knowledge Room" at bounding box center [877, 275] width 1117 height 44
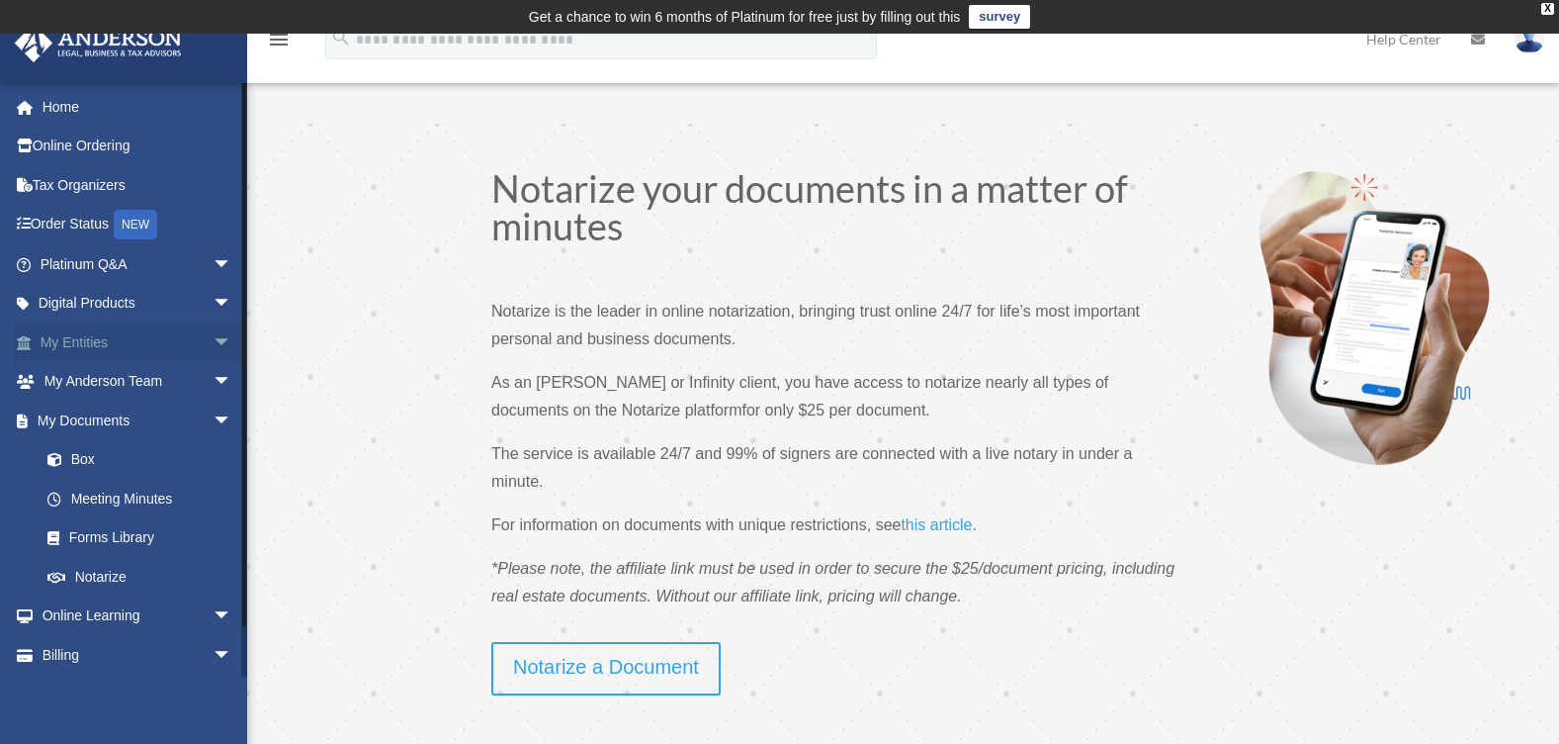
click at [213, 342] on span "arrow_drop_down" at bounding box center [233, 342] width 40 height 41
click at [213, 342] on span "arrow_drop_up" at bounding box center [233, 342] width 40 height 41
click at [117, 536] on link "Forms Library" at bounding box center [145, 538] width 234 height 40
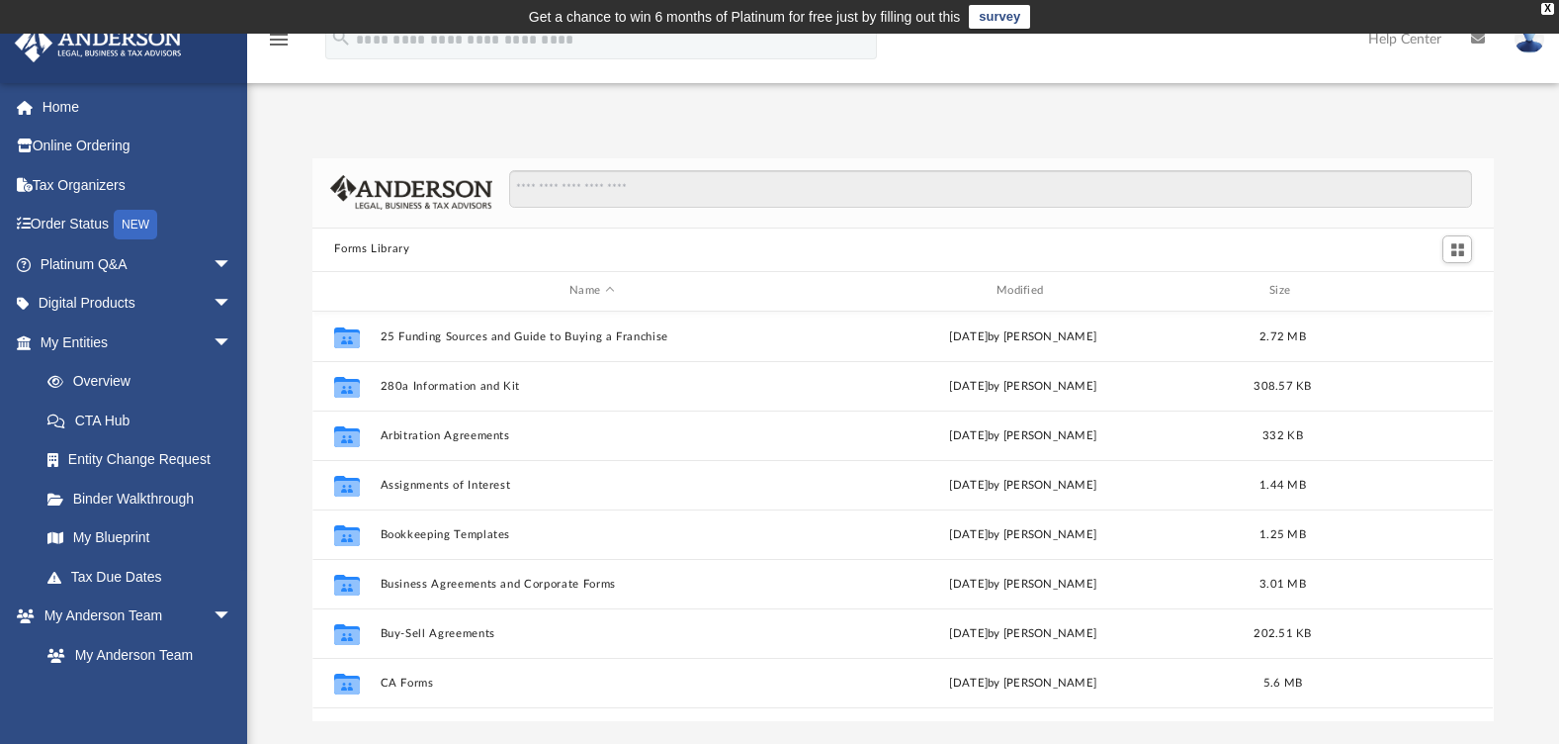
scroll to position [435, 1167]
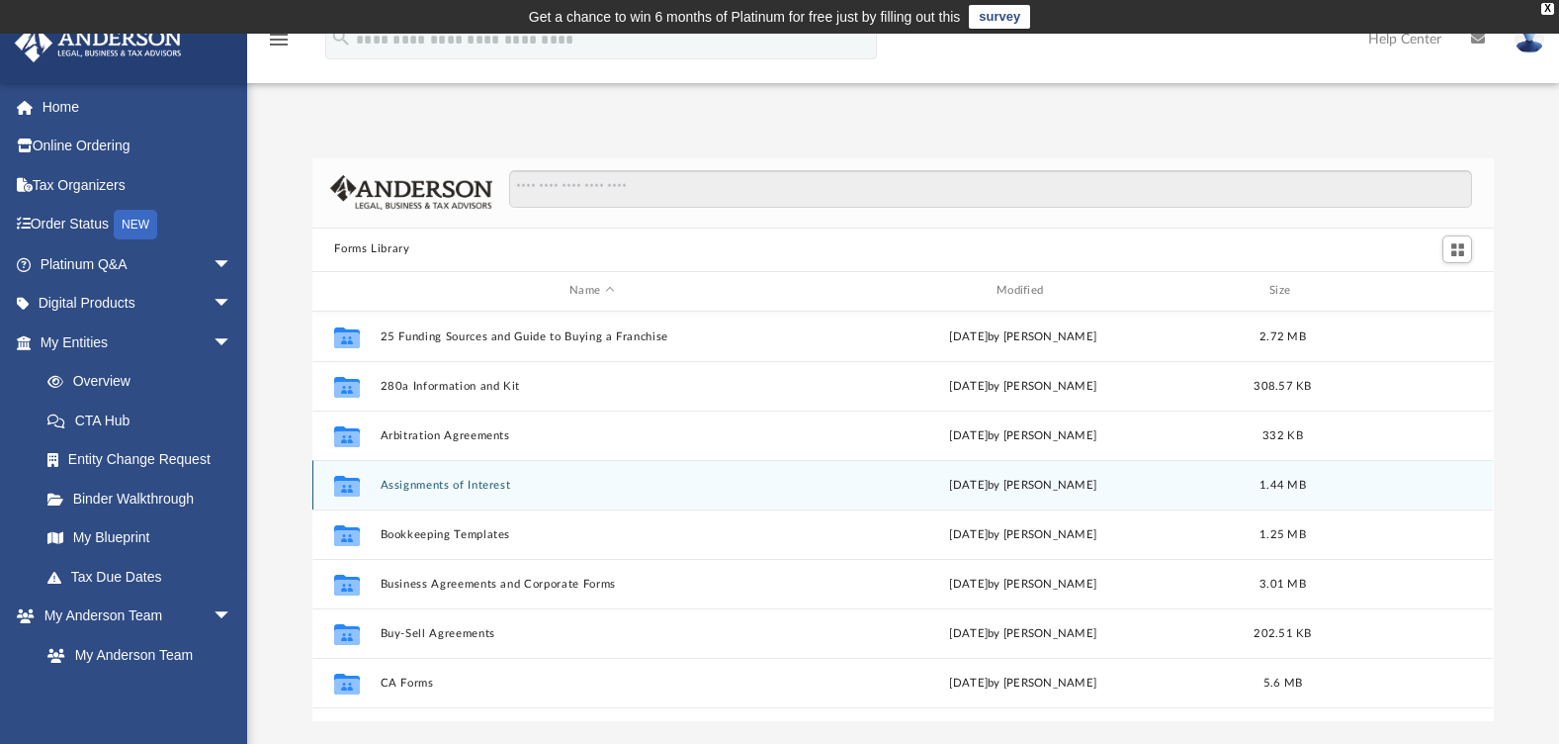
click at [435, 484] on button "Assignments of Interest" at bounding box center [592, 485] width 423 height 13
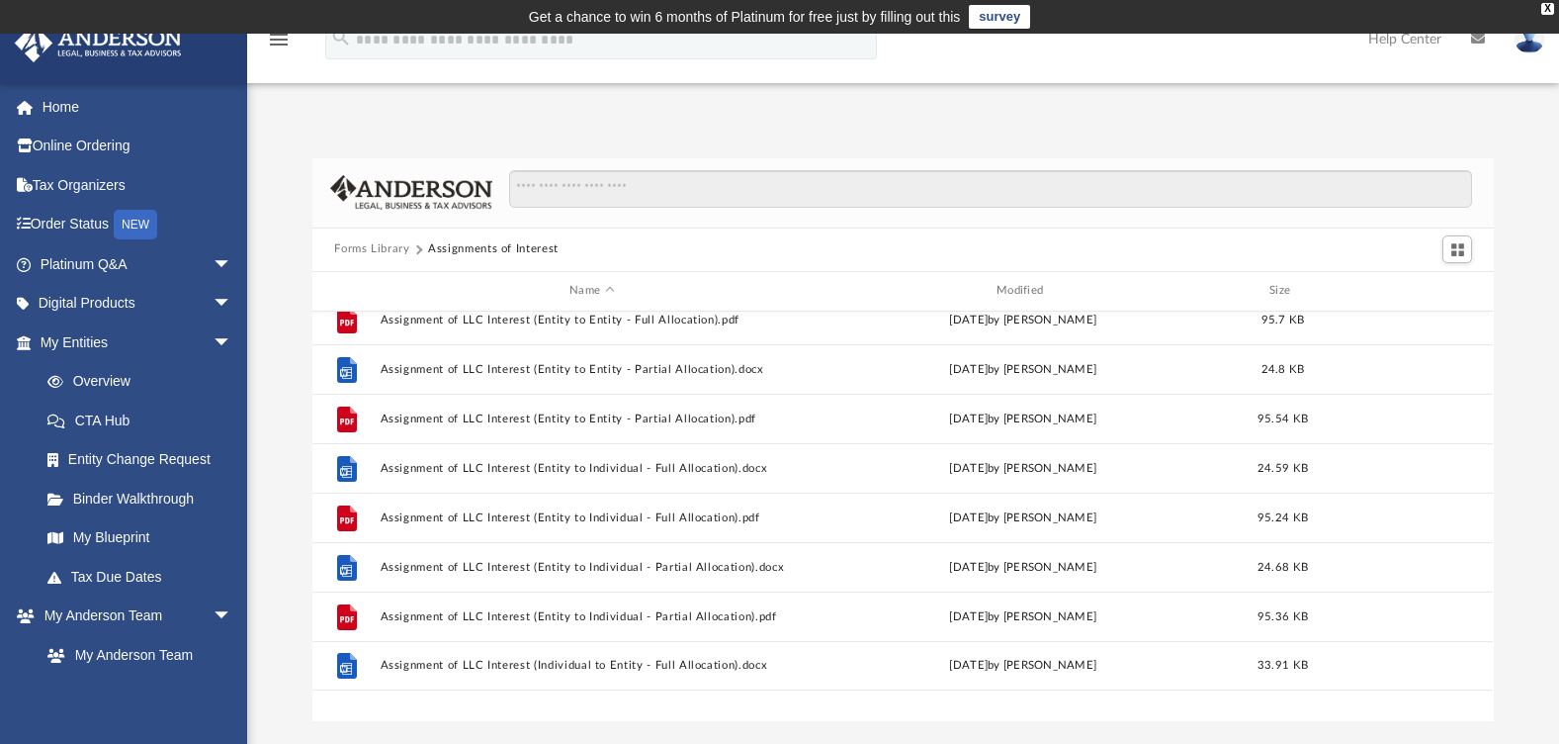
scroll to position [0, 0]
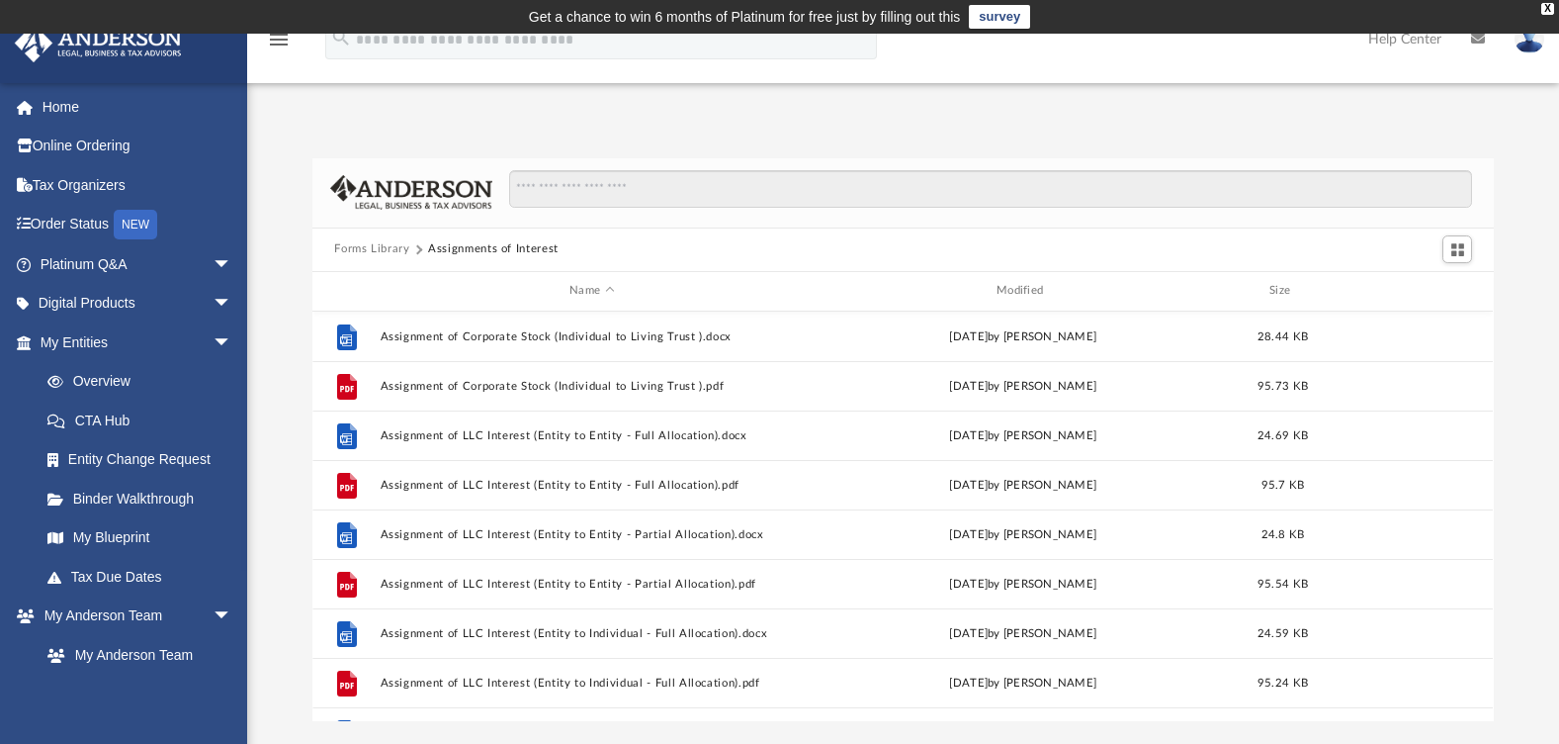
click at [384, 254] on button "Forms Library" at bounding box center [371, 249] width 75 height 18
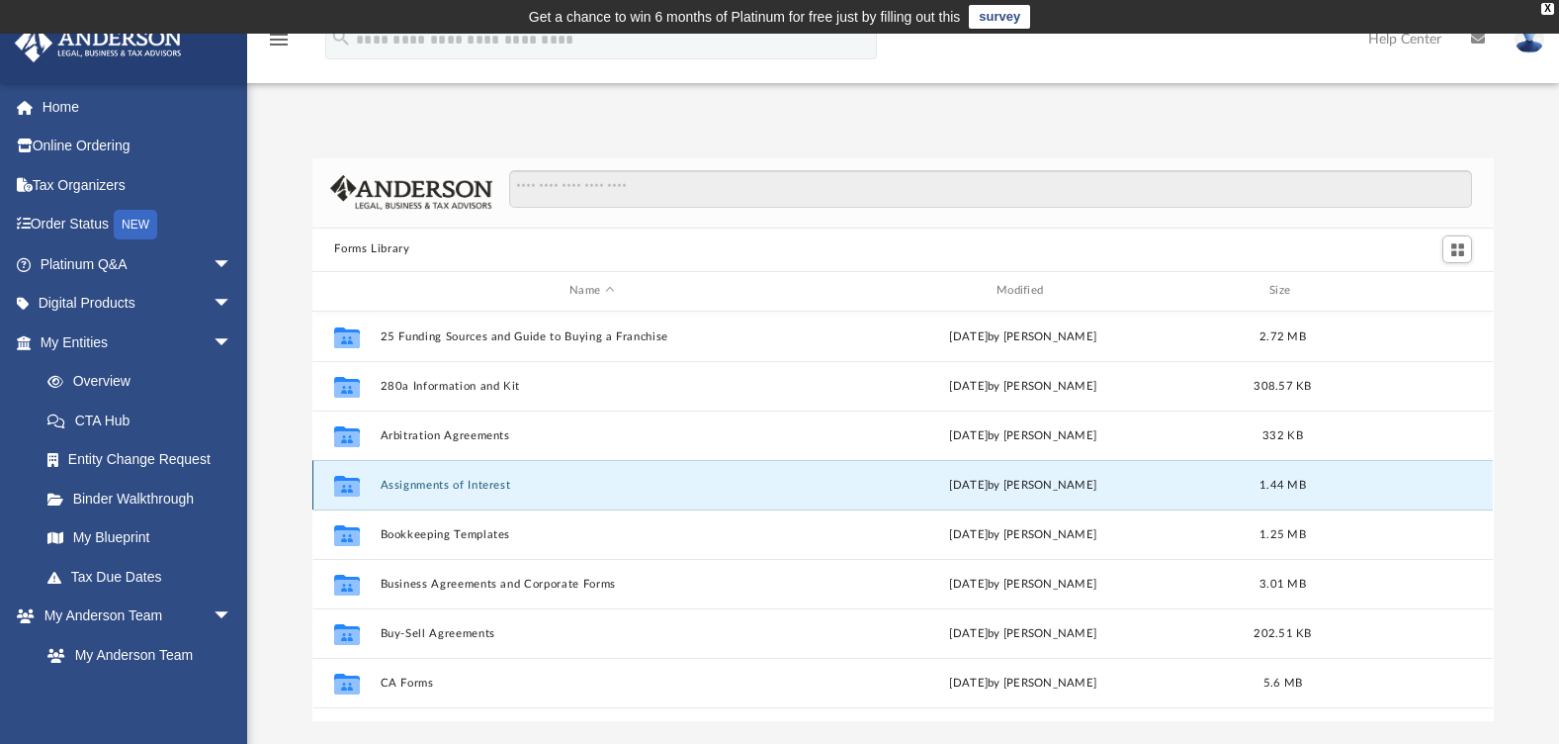
click at [465, 486] on button "Assignments of Interest" at bounding box center [592, 485] width 423 height 13
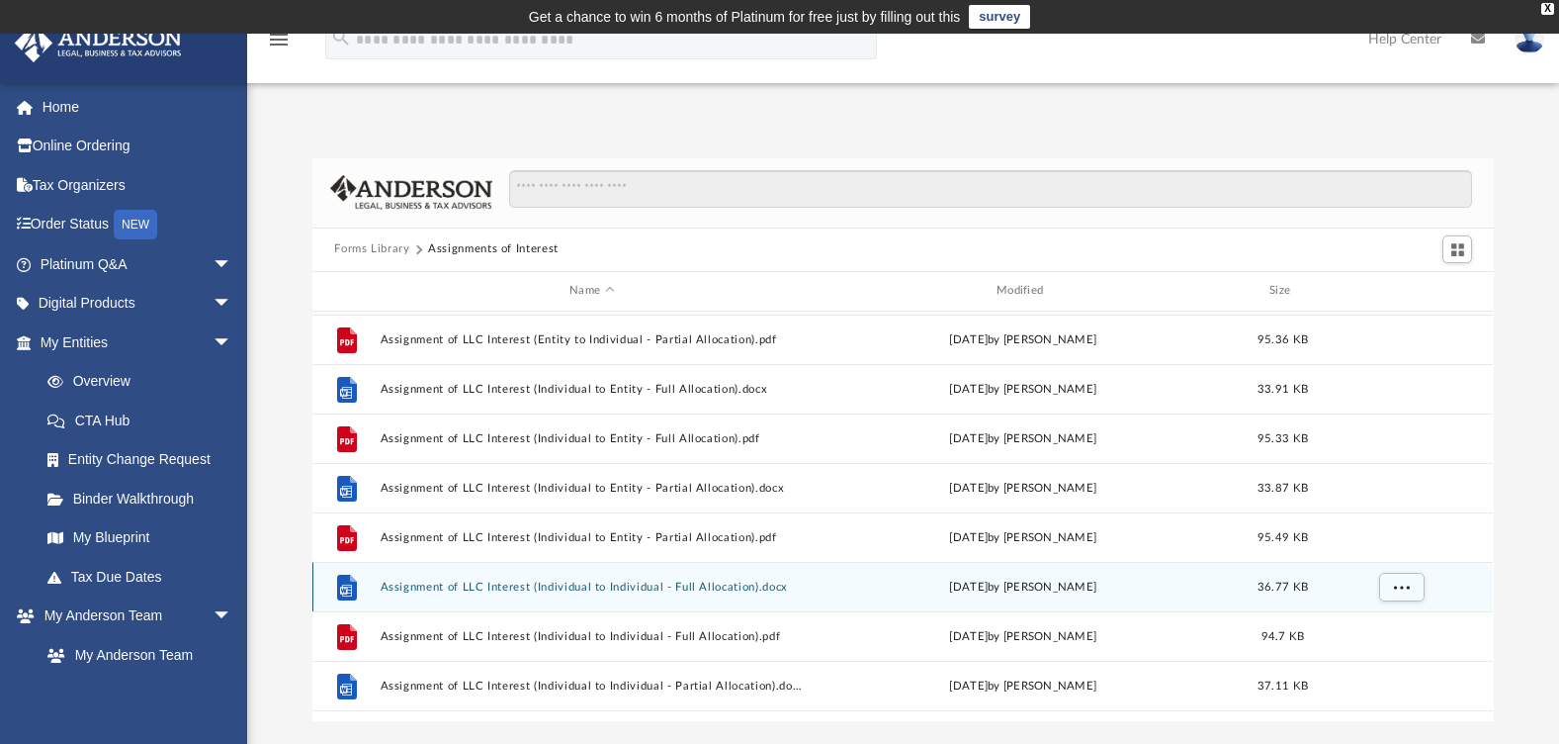
scroll to position [399, 0]
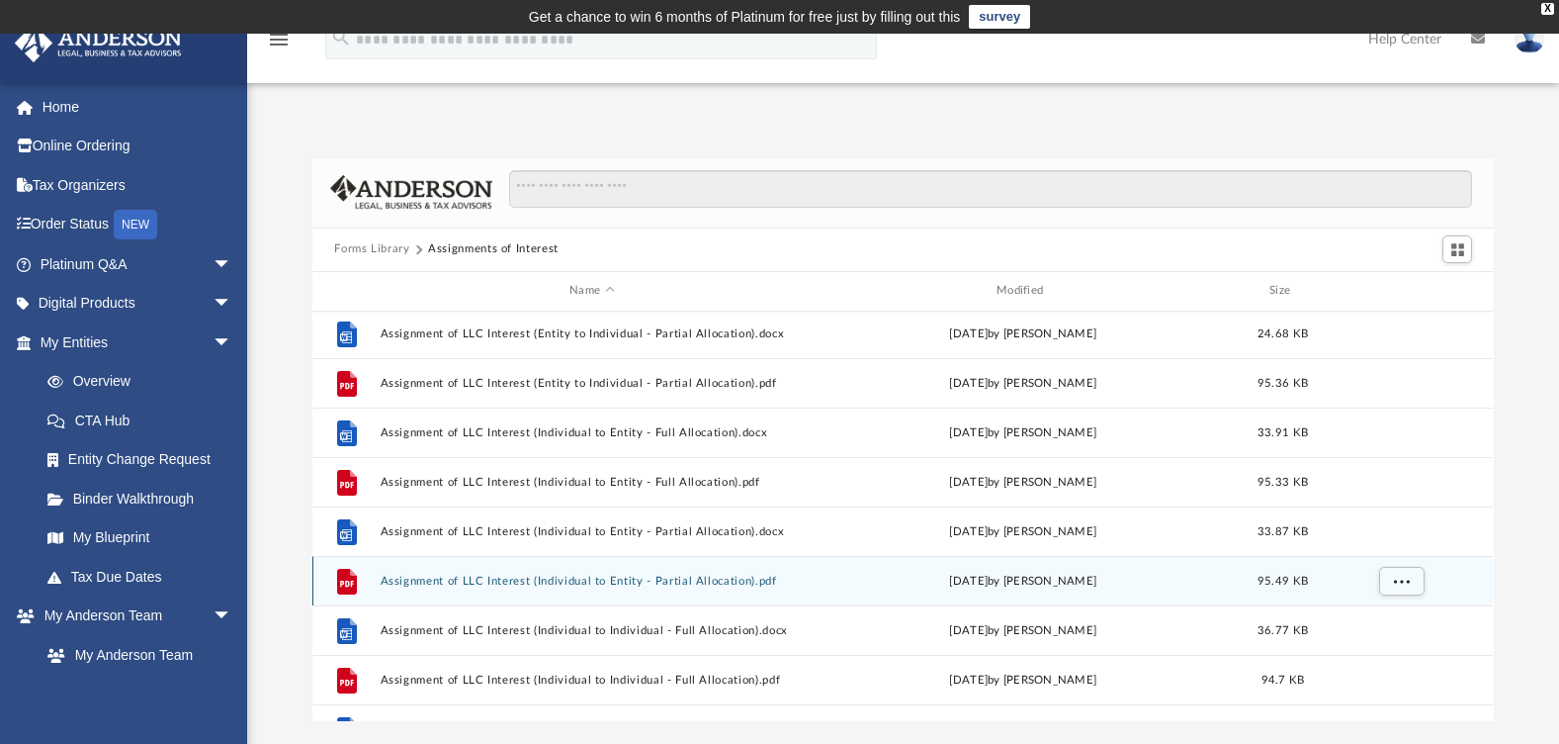
click at [467, 581] on button "Assignment of LLC Interest (Individual to Entity - Partial Allocation).pdf" at bounding box center [592, 581] width 423 height 13
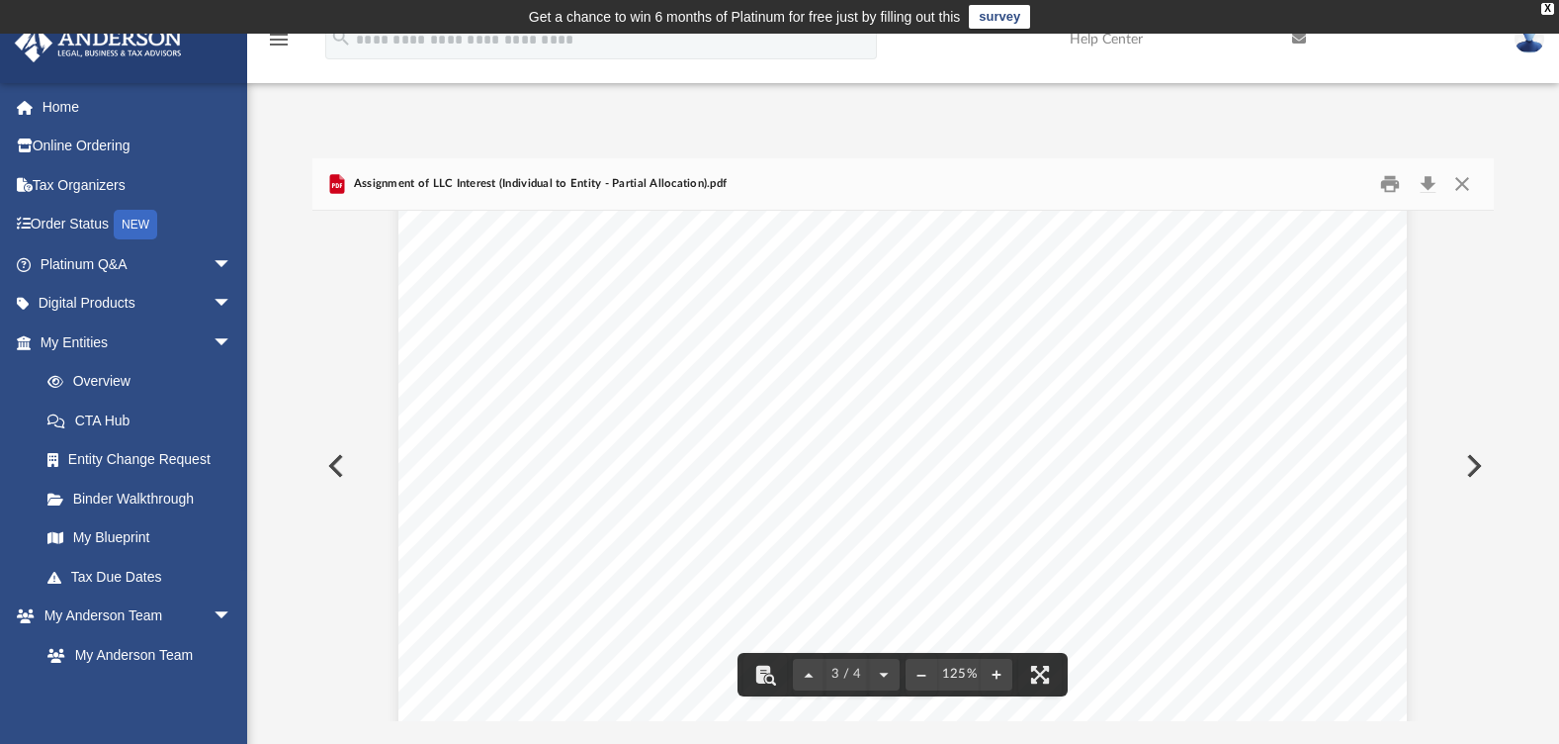
scroll to position [3181, 0]
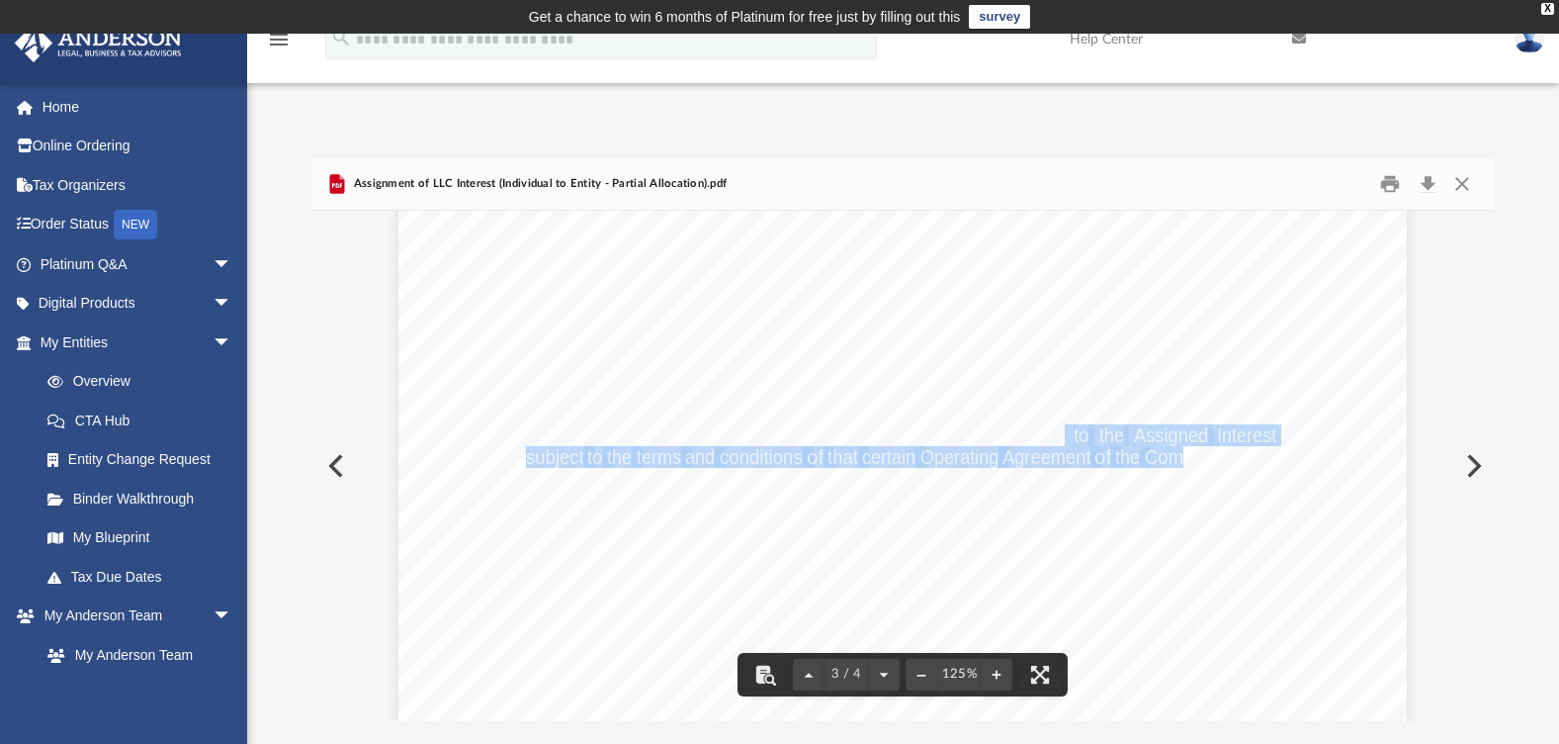
drag, startPoint x: 1104, startPoint y: 441, endPoint x: 1179, endPoint y: 450, distance: 75.7
drag, startPoint x: 1179, startPoint y: 450, endPoint x: 957, endPoint y: 376, distance: 233.6
click at [957, 376] on div "SAMPLE FOR INSTRUCTION PURPOSES ONLY THIS ASSIGNMENT AND ASSUMPTION OF MEMBERSH…" at bounding box center [903, 366] width 1009 height 1305
click at [1227, 513] on div "SAMPLE FOR INSTRUCTION PURPOSES ONLY THIS ASSIGNMENT AND ASSUMPTION OF MEMBERSH…" at bounding box center [903, 366] width 1009 height 1305
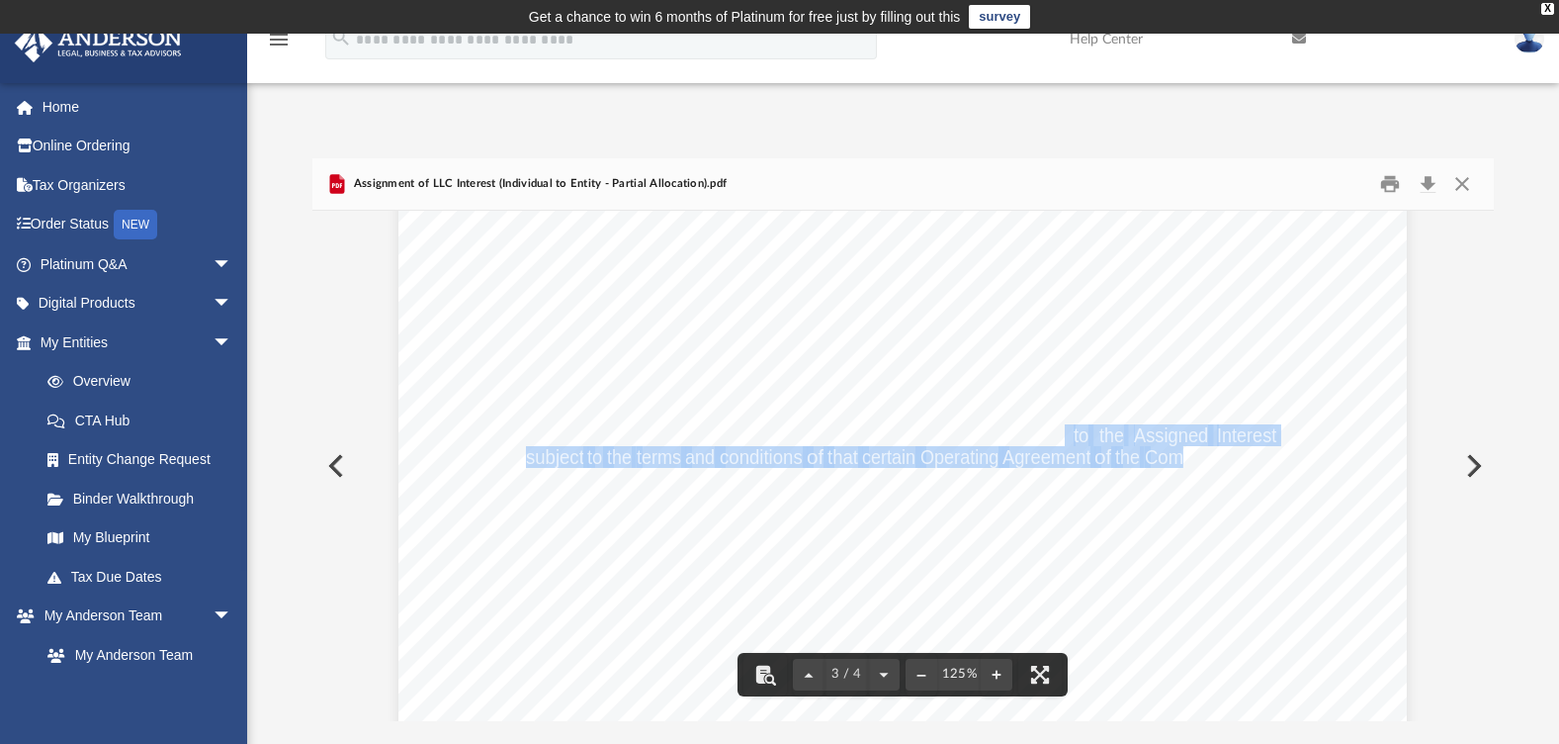
click at [1249, 500] on div "SAMPLE FOR INSTRUCTION PURPOSES ONLY THIS ASSIGNMENT AND ASSUMPTION OF MEMBERSH…" at bounding box center [903, 366] width 1009 height 1305
click at [1328, 493] on div "SAMPLE FOR INSTRUCTION PURPOSES ONLY THIS ASSIGNMENT AND ASSUMPTION OF MEMBERSH…" at bounding box center [903, 366] width 1009 height 1305
drag, startPoint x: 1398, startPoint y: 572, endPoint x: 1385, endPoint y: 543, distance: 31.4
click at [1398, 567] on div "SAMPLE FOR INSTRUCTION PURPOSES ONLY THIS ASSIGNMENT AND ASSUMPTION OF MEMBERSH…" at bounding box center [903, 366] width 1009 height 1305
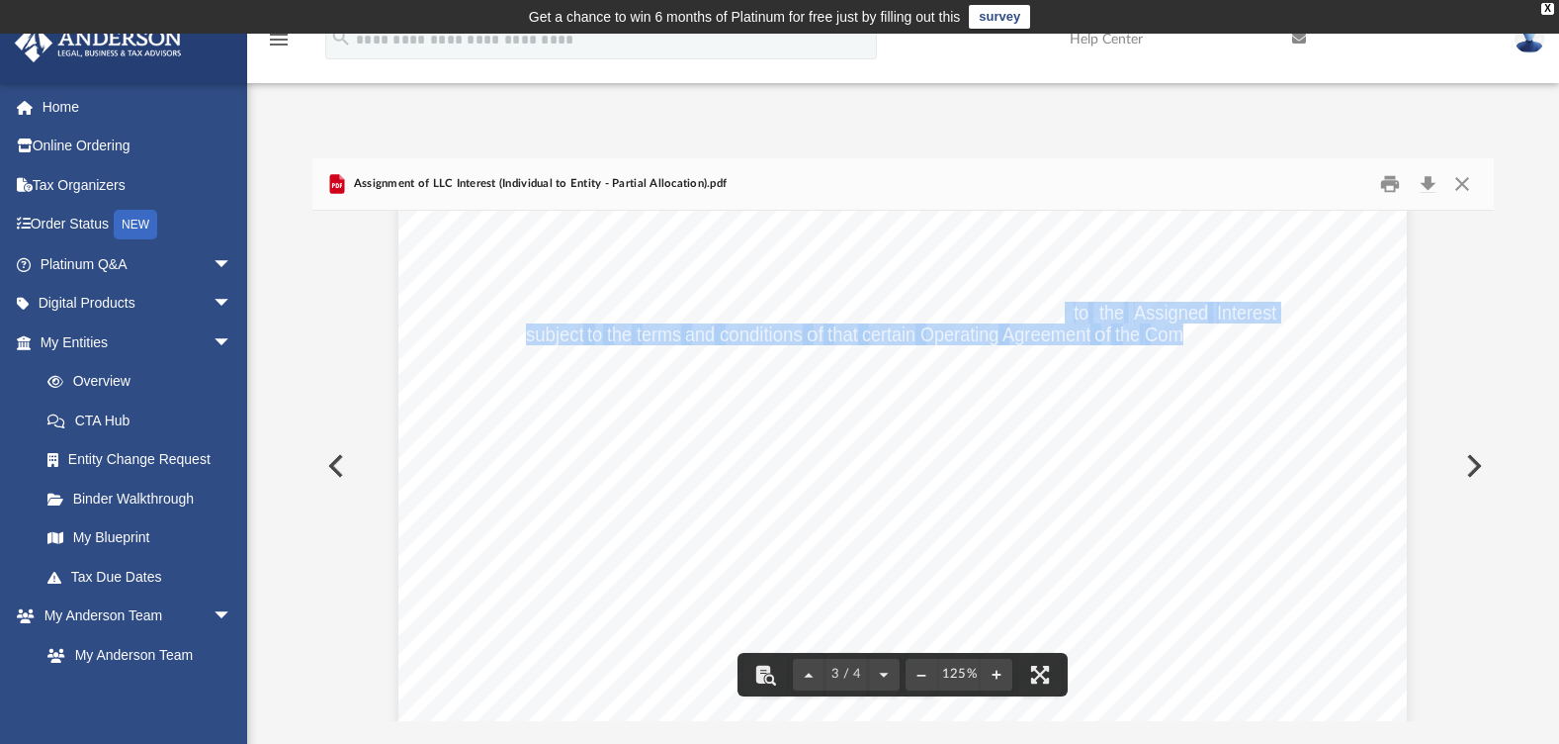
scroll to position [3346, 0]
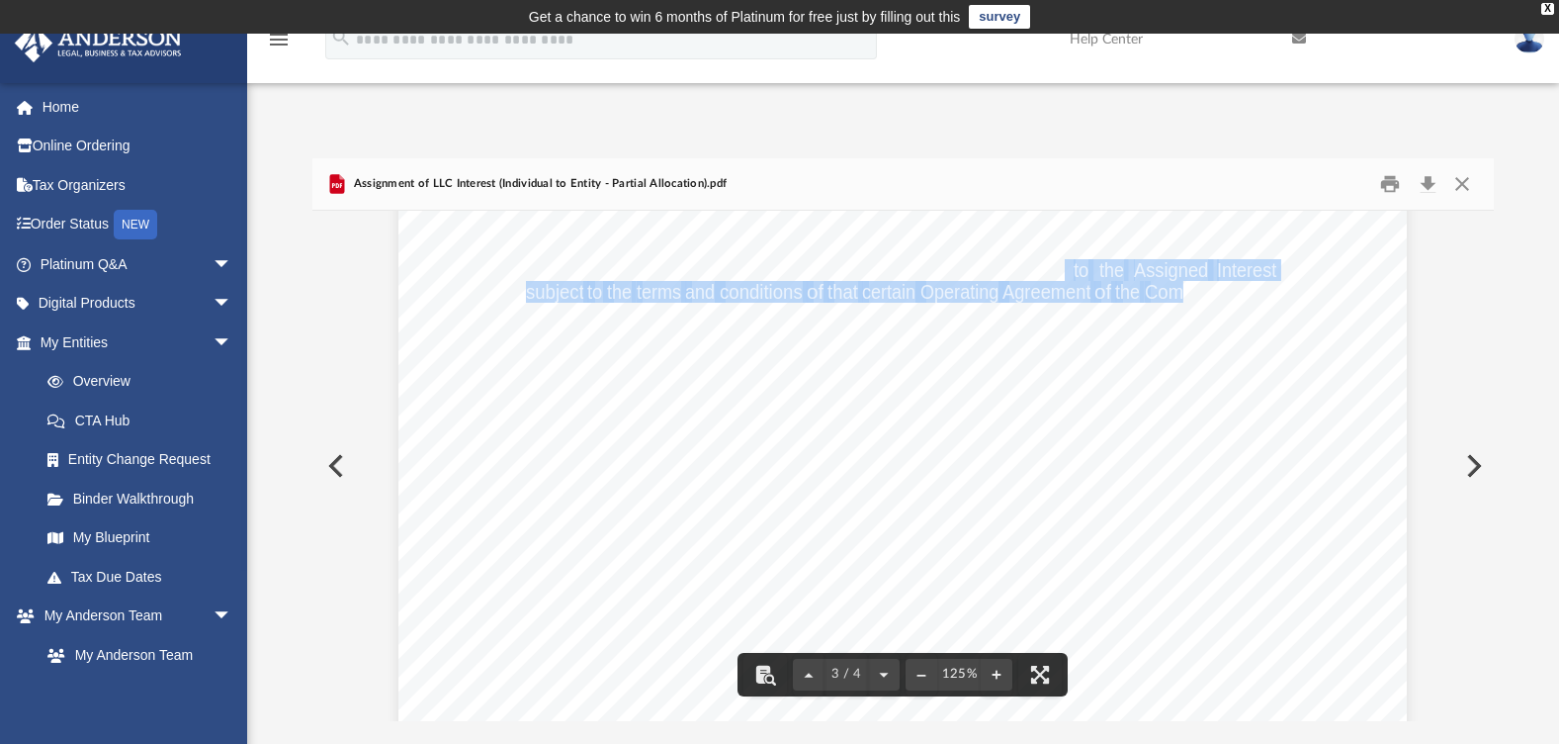
click at [1071, 364] on div "SAMPLE FOR INSTRUCTION PURPOSES ONLY THIS ASSIGNMENT AND ASSUMPTION OF MEMBERSH…" at bounding box center [903, 201] width 1009 height 1305
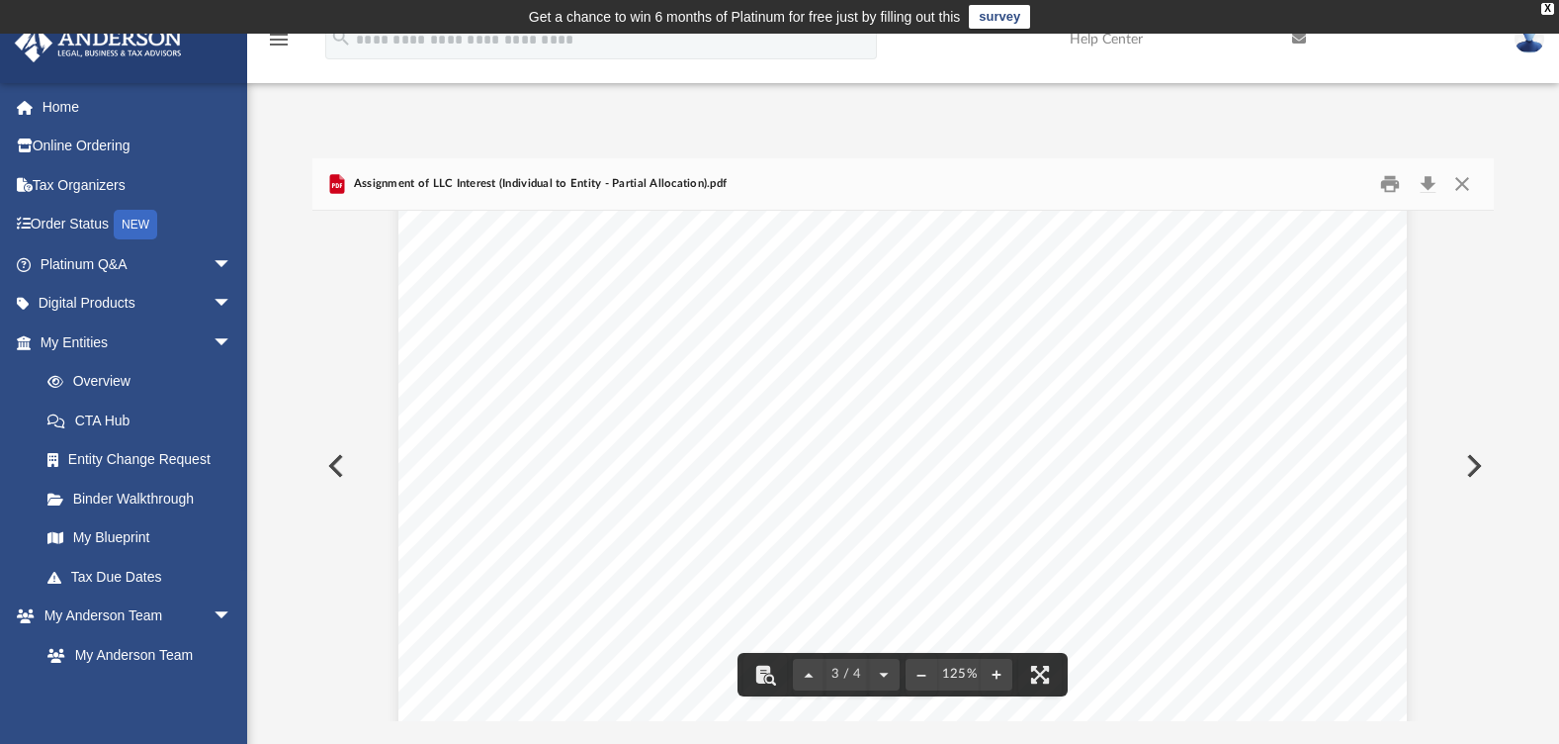
click at [1075, 365] on span "Assignee" at bounding box center [1111, 375] width 73 height 20
click at [1469, 188] on button "Close" at bounding box center [1463, 183] width 36 height 31
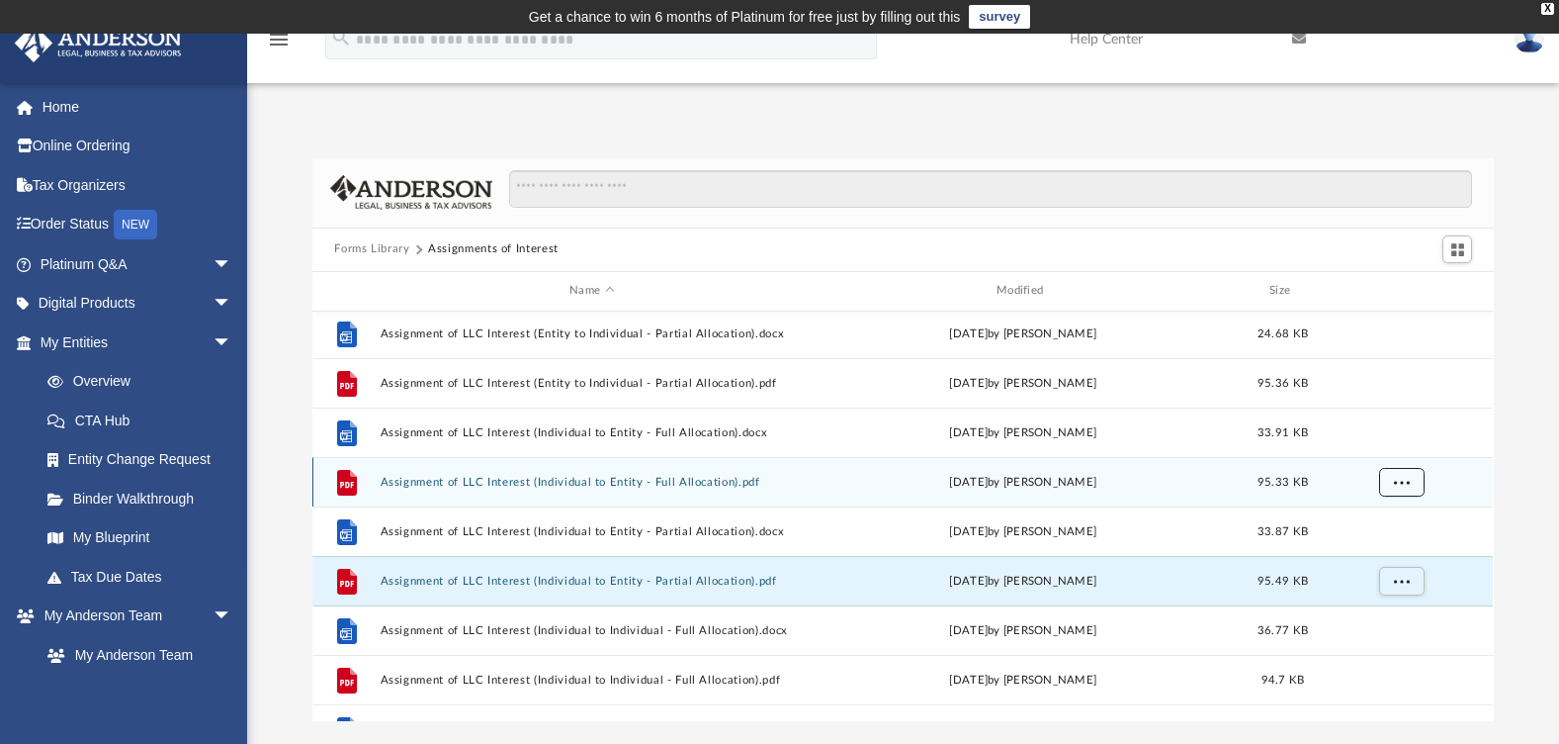
click at [1409, 484] on span "More options" at bounding box center [1402, 481] width 16 height 11
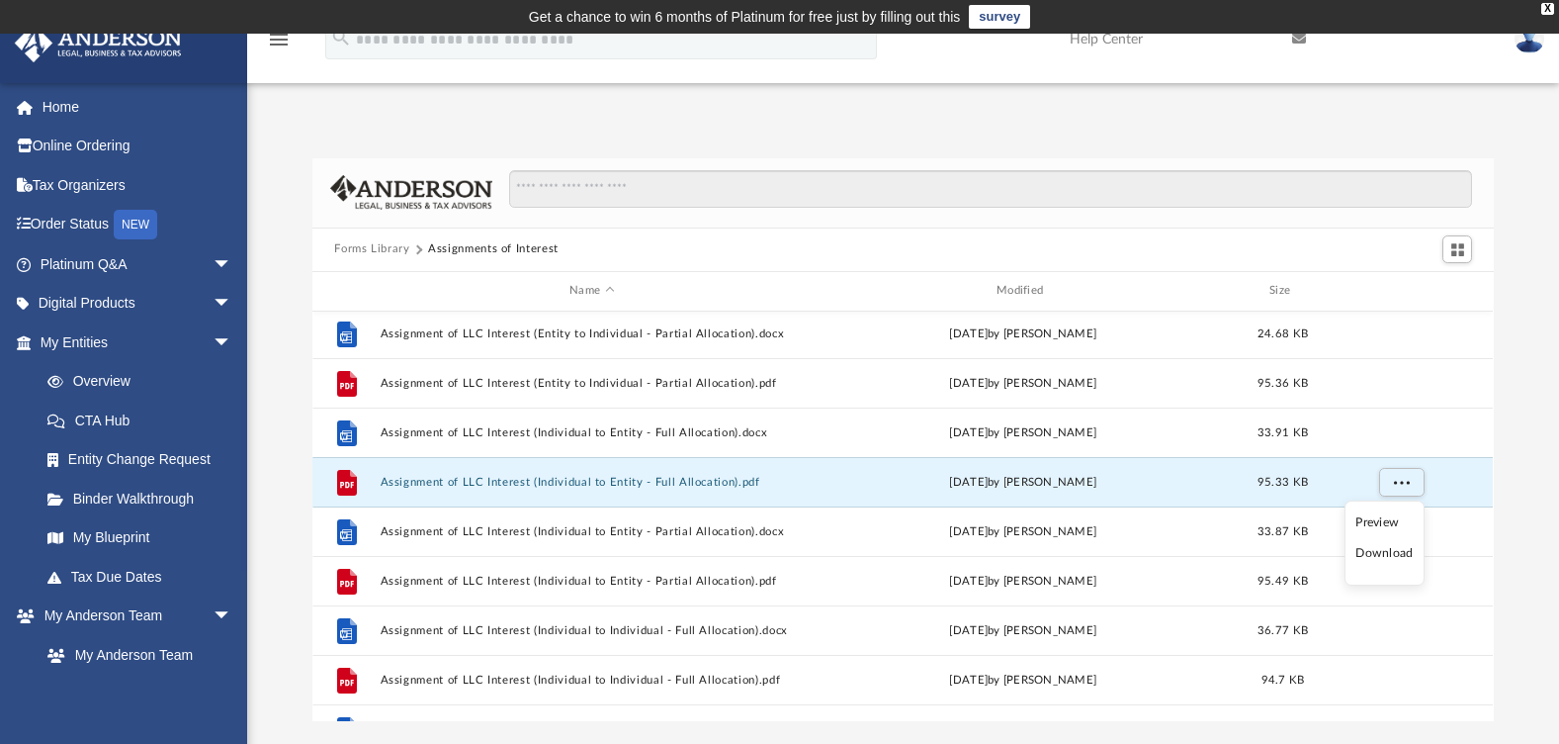
click at [1374, 550] on li "Download" at bounding box center [1384, 553] width 57 height 21
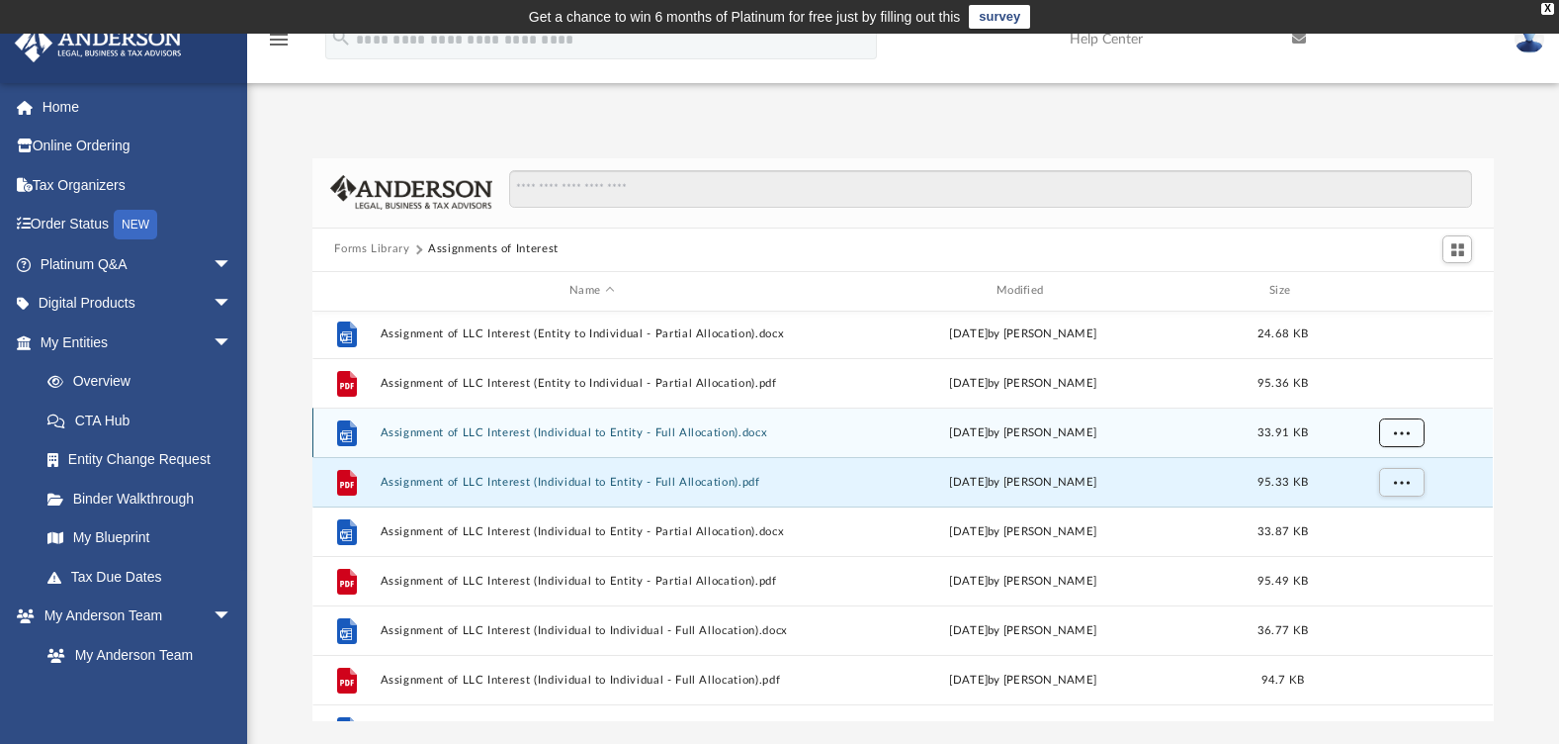
click at [1403, 428] on span "More options" at bounding box center [1402, 431] width 16 height 11
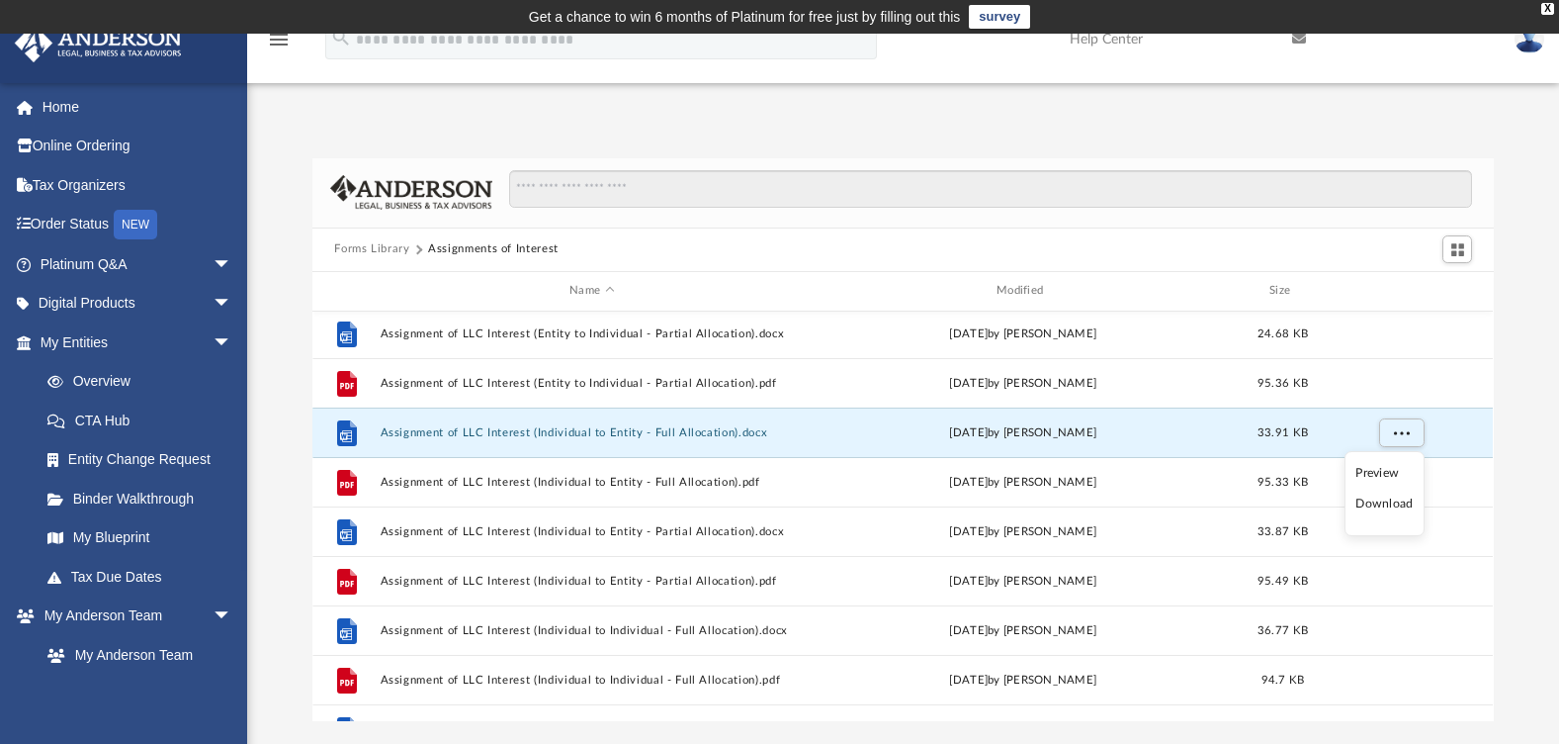
click at [1391, 504] on li "Download" at bounding box center [1384, 503] width 57 height 21
